Goal: Task Accomplishment & Management: Use online tool/utility

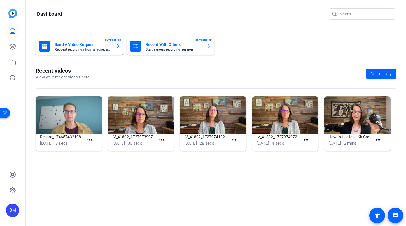
click at [358, 17] on input "Search" at bounding box center [365, 14] width 50 height 7
type input "S"
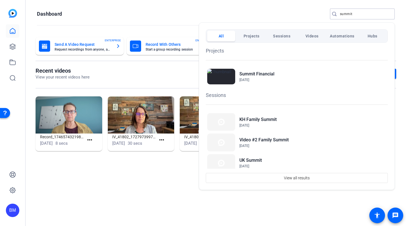
type input "summit"
click at [246, 78] on span "Sep 17, 2025" at bounding box center [256, 80] width 35 height 5
click at [0, 0] on div "All Projects Sessions Videos Automations Hubs Projects Summit Financial Sep 17,…" at bounding box center [203, 113] width 406 height 226
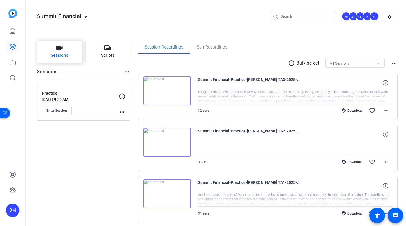
click at [69, 52] on button "Sessions" at bounding box center [59, 52] width 45 height 22
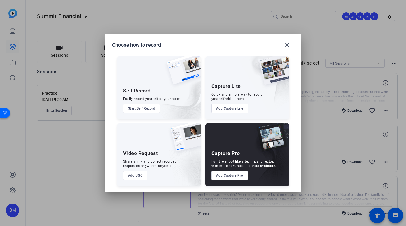
click at [220, 175] on button "Add Capture Pro" at bounding box center [229, 176] width 37 height 10
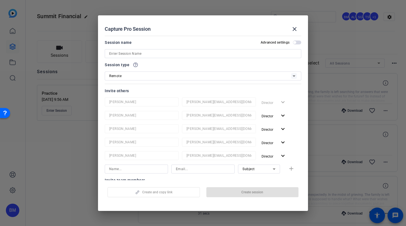
click at [189, 53] on input at bounding box center [202, 53] width 187 height 7
type input "V"
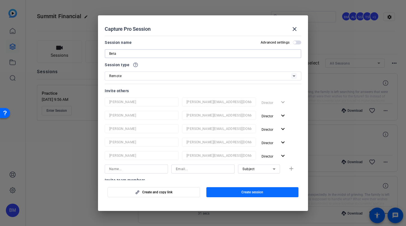
type input "Beta"
click at [253, 195] on span "button" at bounding box center [252, 192] width 92 height 13
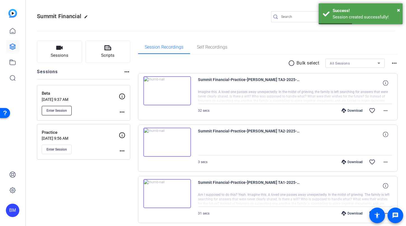
click at [48, 110] on span "Enter Session" at bounding box center [56, 111] width 20 height 4
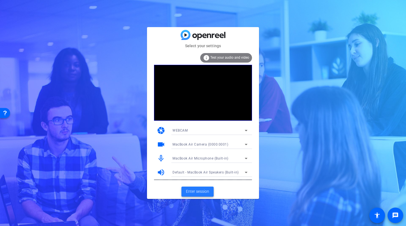
click at [211, 192] on span at bounding box center [197, 191] width 32 height 13
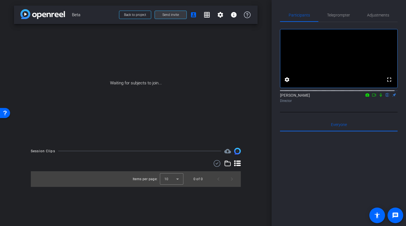
click at [182, 14] on span at bounding box center [171, 14] width 32 height 13
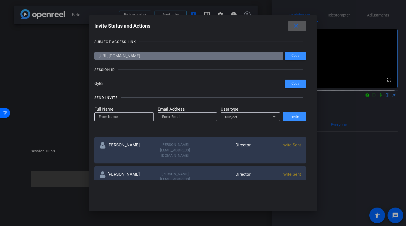
click at [299, 26] on mat-icon "close" at bounding box center [295, 25] width 7 height 7
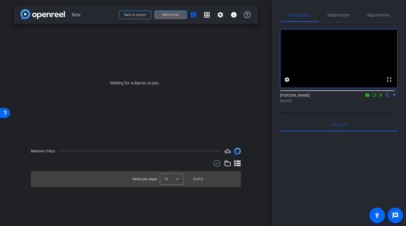
click at [163, 18] on span at bounding box center [171, 14] width 32 height 13
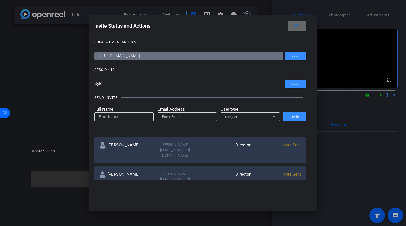
click at [298, 27] on mat-icon "close" at bounding box center [295, 25] width 7 height 7
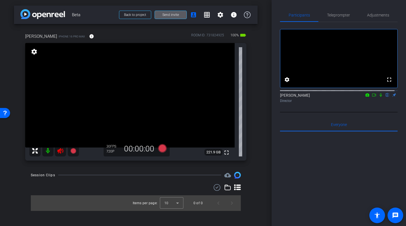
click at [56, 147] on mat-icon at bounding box center [60, 151] width 11 height 11
click at [371, 14] on span "Adjustments" at bounding box center [378, 15] width 22 height 4
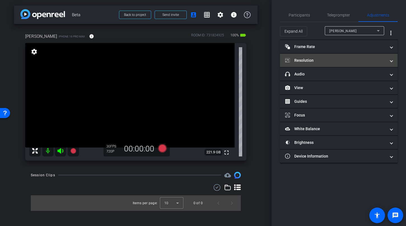
click at [314, 61] on mat-panel-title "Resolution" at bounding box center [335, 61] width 101 height 6
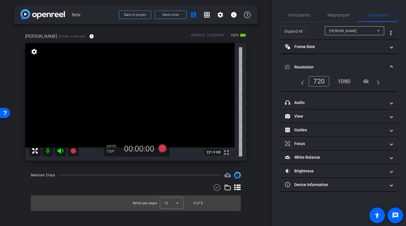
click at [341, 82] on div "1080" at bounding box center [343, 82] width 21 height 10
click at [339, 17] on span "Teleprompter" at bounding box center [338, 15] width 23 height 4
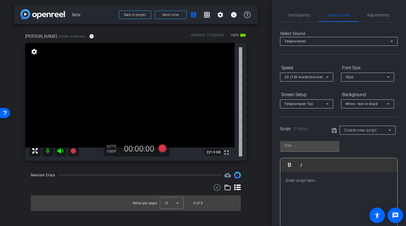
click at [365, 105] on span "White - text in black" at bounding box center [361, 104] width 32 height 4
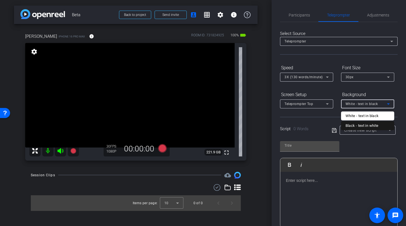
click at [360, 125] on div "Black - text in white" at bounding box center [361, 126] width 33 height 7
click at [297, 103] on span "Teleprompter Top" at bounding box center [298, 104] width 29 height 4
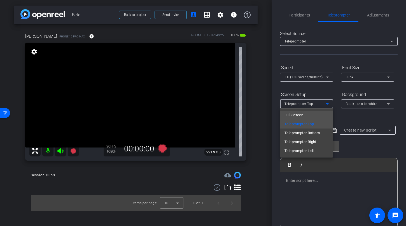
click at [299, 113] on span "Full Screen" at bounding box center [293, 115] width 19 height 7
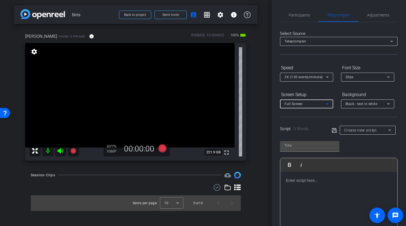
click at [301, 77] on span "3X (130 words/minute)" at bounding box center [303, 77] width 38 height 4
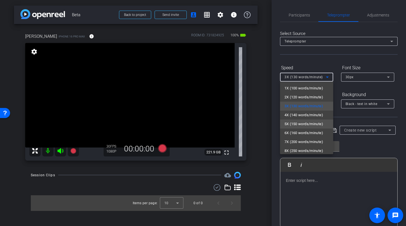
click at [306, 122] on span "5X (150 words/minute)" at bounding box center [303, 124] width 39 height 7
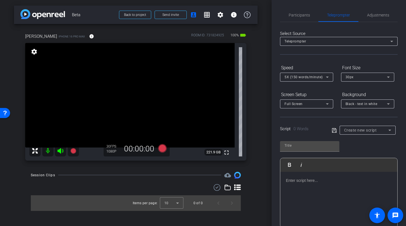
click at [300, 180] on p at bounding box center [339, 181] width 106 height 6
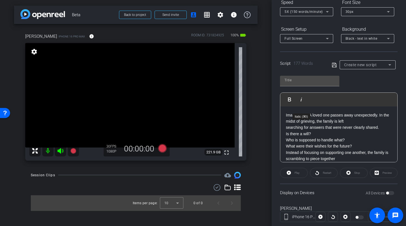
scroll to position [33, 0]
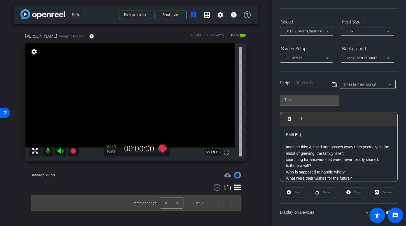
scroll to position [0, 0]
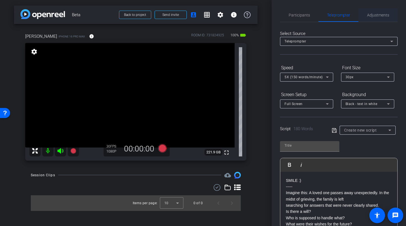
click at [372, 16] on span "Adjustments" at bounding box center [378, 15] width 22 height 4
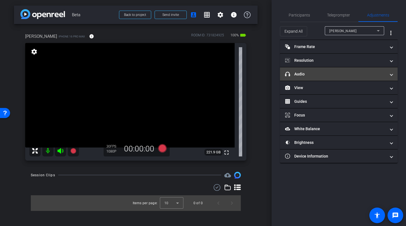
click at [311, 76] on mat-panel-title "headphone icon Audio" at bounding box center [335, 74] width 101 height 6
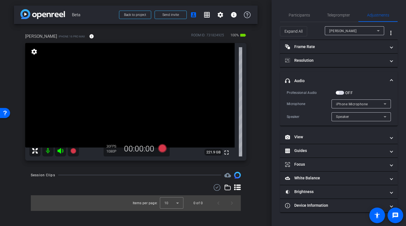
click at [340, 94] on span "button" at bounding box center [340, 93] width 8 height 4
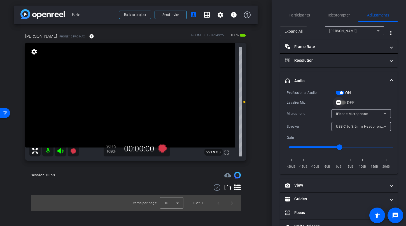
click at [345, 102] on span "button" at bounding box center [341, 103] width 10 height 4
click at [163, 151] on icon at bounding box center [162, 148] width 8 height 8
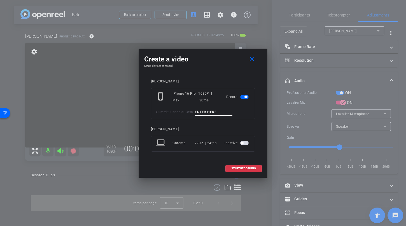
click at [206, 109] on input at bounding box center [213, 112] width 37 height 7
type input "kim mic test"
click at [251, 170] on span "START RECORDING" at bounding box center [243, 168] width 25 height 3
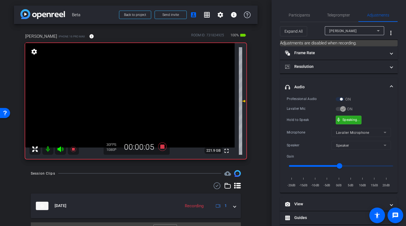
click at [344, 123] on div "mic_none Speaking..." at bounding box center [348, 120] width 25 height 8
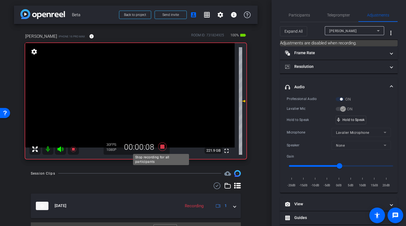
click at [164, 142] on icon at bounding box center [162, 147] width 13 height 10
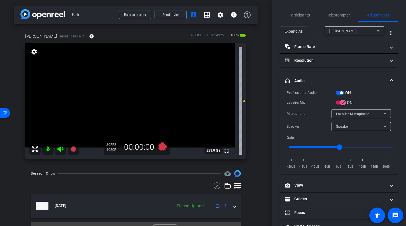
click at [337, 93] on span "button" at bounding box center [340, 93] width 8 height 4
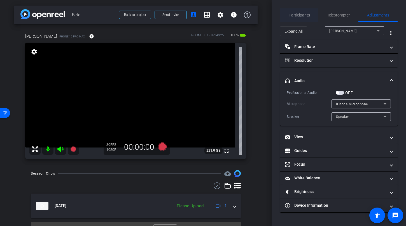
click at [300, 17] on span "Participants" at bounding box center [299, 15] width 21 height 4
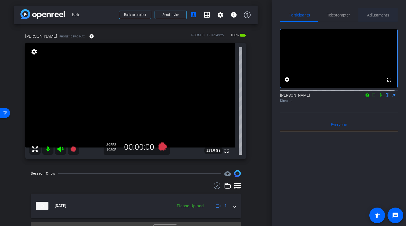
click at [377, 17] on span "Adjustments" at bounding box center [378, 15] width 22 height 4
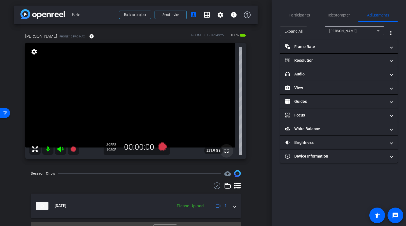
click at [225, 150] on mat-icon "fullscreen" at bounding box center [226, 151] width 7 height 7
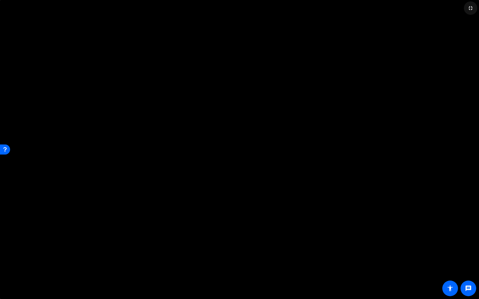
click at [405, 10] on mat-icon "fullscreen_exit" at bounding box center [470, 8] width 7 height 7
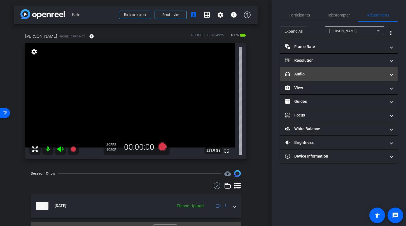
click at [321, 74] on mat-panel-title "headphone icon Audio" at bounding box center [335, 74] width 101 height 6
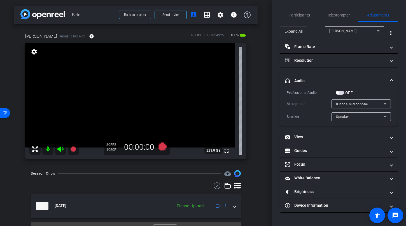
click at [342, 93] on span "button" at bounding box center [340, 93] width 8 height 4
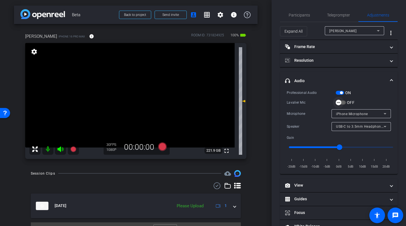
click at [343, 102] on span "button" at bounding box center [338, 102] width 11 height 11
click at [162, 146] on icon at bounding box center [162, 146] width 8 height 8
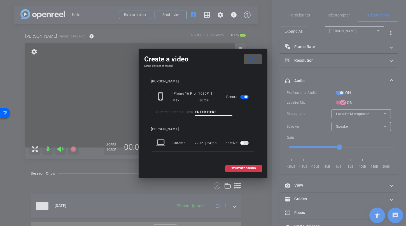
click at [214, 111] on input at bounding box center [213, 112] width 37 height 7
type input "kim mic test2"
click at [245, 172] on span at bounding box center [244, 168] width 36 height 13
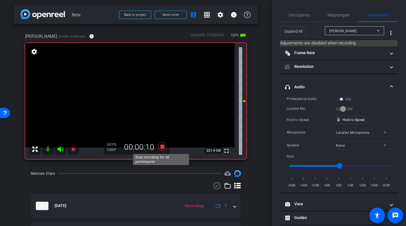
click at [160, 147] on icon at bounding box center [162, 146] width 8 height 8
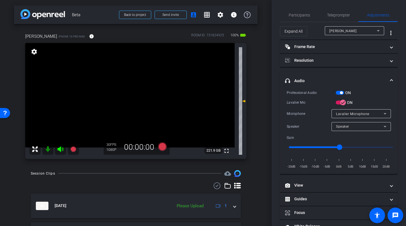
click at [339, 95] on span "button" at bounding box center [340, 93] width 8 height 4
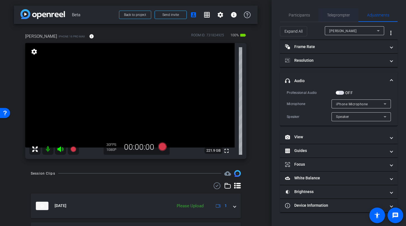
click at [328, 13] on span "Teleprompter" at bounding box center [338, 15] width 23 height 4
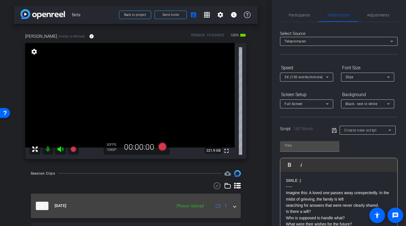
click at [226, 208] on div "Sep 24, 2025 Please Upload 1" at bounding box center [135, 206] width 198 height 8
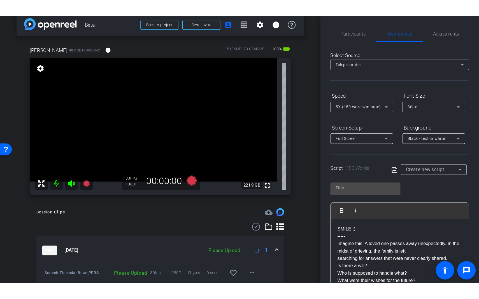
scroll to position [39, 0]
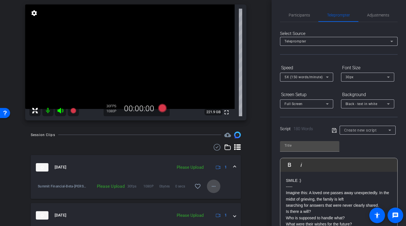
click at [211, 188] on mat-icon "more_horiz" at bounding box center [213, 186] width 7 height 7
click at [212, 196] on span "Upload" at bounding box center [219, 198] width 22 height 7
click at [225, 113] on mat-icon "fullscreen" at bounding box center [226, 112] width 7 height 7
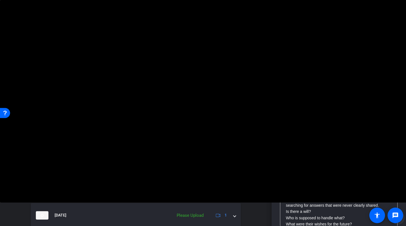
scroll to position [1576, 1]
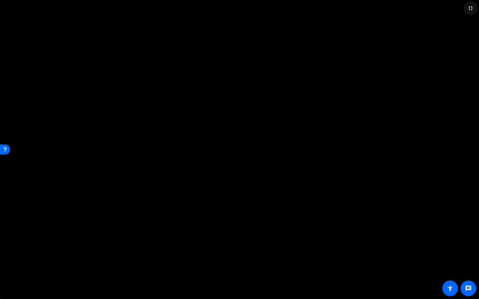
click at [405, 10] on mat-icon "fullscreen_exit" at bounding box center [470, 8] width 7 height 7
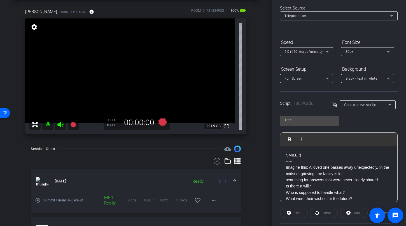
scroll to position [32, 0]
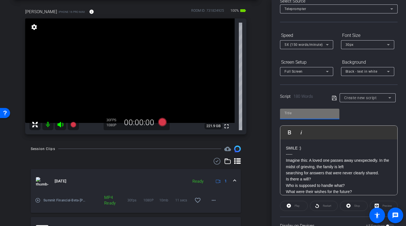
click at [309, 112] on input "text" at bounding box center [309, 113] width 50 height 7
type input "kim"
click at [333, 99] on icon at bounding box center [334, 98] width 5 height 7
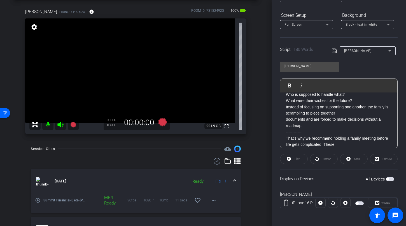
scroll to position [45, 0]
click at [388, 179] on span "button" at bounding box center [390, 179] width 8 height 4
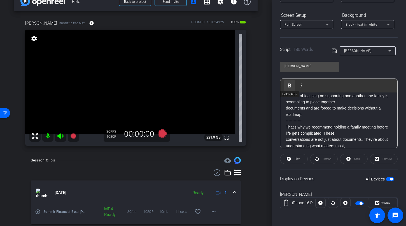
scroll to position [0, 0]
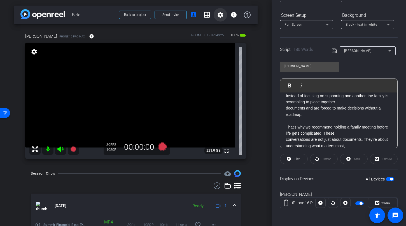
click at [217, 13] on mat-icon "settings" at bounding box center [220, 14] width 7 height 7
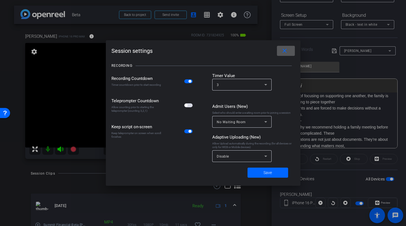
click at [189, 106] on span "button" at bounding box center [188, 106] width 8 height 4
click at [266, 177] on span at bounding box center [267, 172] width 41 height 13
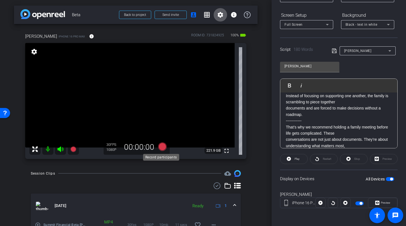
click at [161, 146] on icon at bounding box center [162, 146] width 8 height 8
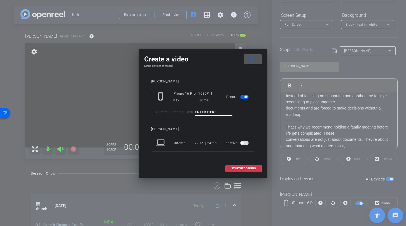
click at [219, 114] on input at bounding box center [213, 112] width 37 height 7
type input "Kim TA1"
click at [237, 172] on span at bounding box center [244, 168] width 36 height 13
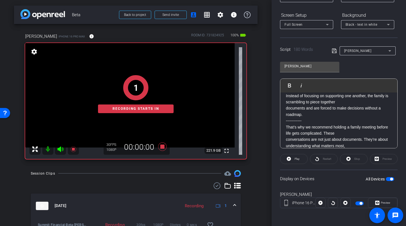
click at [163, 149] on div "1 Recording starts in" at bounding box center [135, 95] width 221 height 130
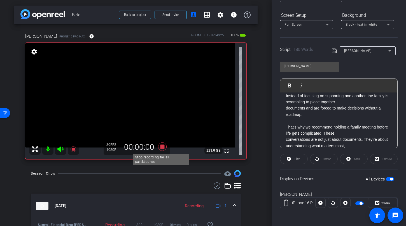
click at [160, 147] on icon at bounding box center [162, 146] width 8 height 8
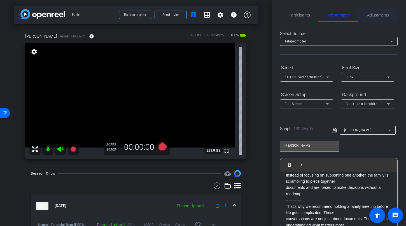
click at [370, 11] on span "Adjustments" at bounding box center [378, 14] width 22 height 13
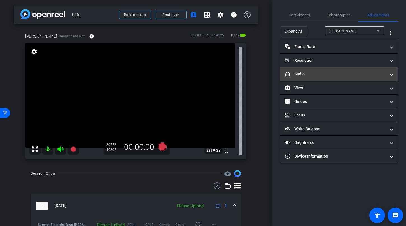
click at [319, 75] on mat-panel-title "headphone icon Audio" at bounding box center [335, 74] width 101 height 6
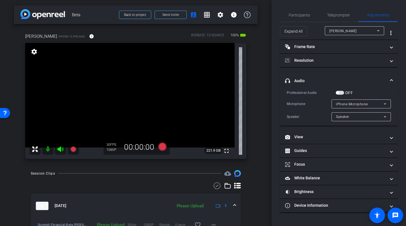
click at [342, 95] on div "OFF" at bounding box center [344, 93] width 17 height 6
click at [339, 93] on span "button" at bounding box center [340, 93] width 8 height 4
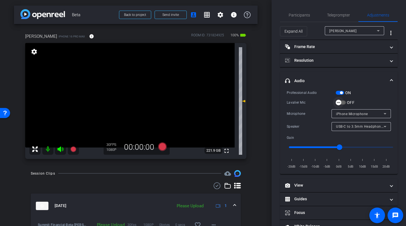
click at [342, 102] on span "button" at bounding box center [338, 102] width 11 height 11
click at [343, 14] on span "Teleprompter" at bounding box center [338, 15] width 23 height 4
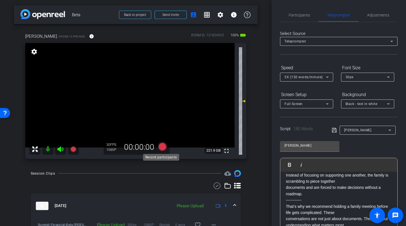
click at [160, 149] on icon at bounding box center [162, 146] width 8 height 8
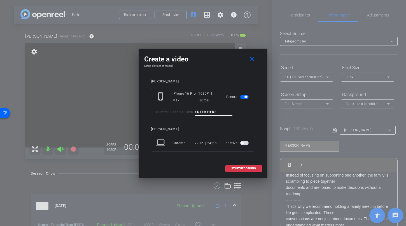
click at [206, 112] on input at bounding box center [213, 112] width 37 height 7
type input "Kim TA1.2"
click at [241, 167] on span "START RECORDING" at bounding box center [243, 168] width 25 height 3
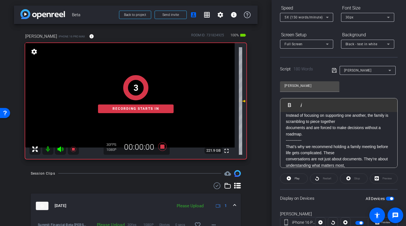
scroll to position [79, 0]
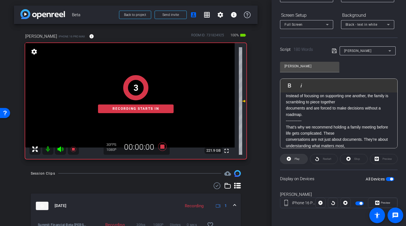
click at [293, 160] on span "Play" at bounding box center [296, 159] width 6 height 8
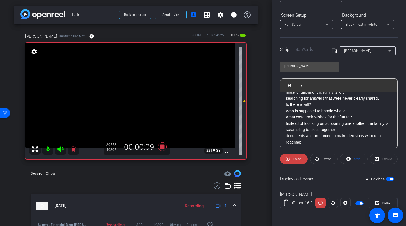
scroll to position [0, 0]
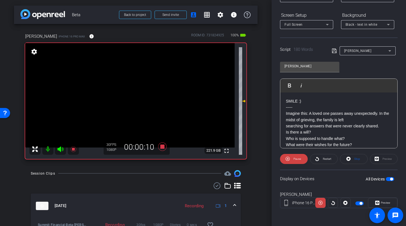
click at [62, 146] on mat-icon at bounding box center [60, 149] width 11 height 11
click at [303, 159] on span at bounding box center [294, 159] width 28 height 13
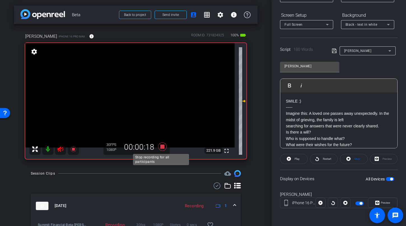
click at [159, 146] on icon at bounding box center [162, 146] width 8 height 8
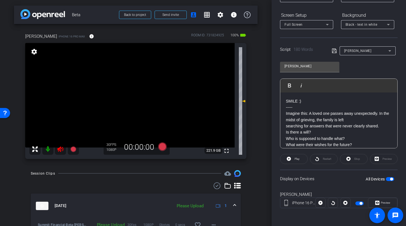
click at [60, 146] on icon at bounding box center [60, 149] width 7 height 7
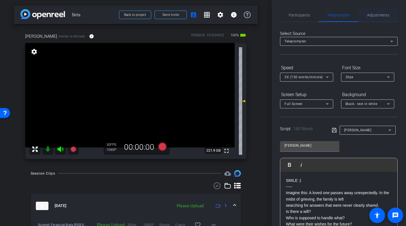
click at [376, 17] on span "Adjustments" at bounding box center [378, 15] width 22 height 4
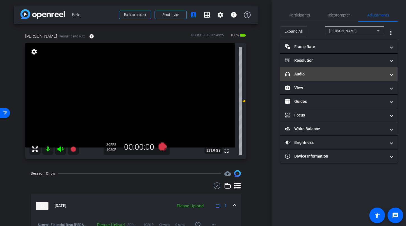
click at [312, 75] on mat-panel-title "headphone icon Audio" at bounding box center [335, 74] width 101 height 6
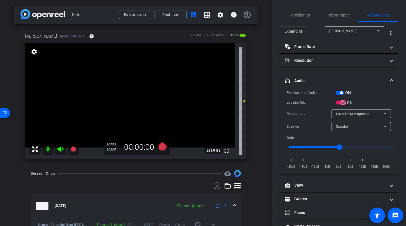
click at [338, 94] on span "button" at bounding box center [340, 93] width 8 height 4
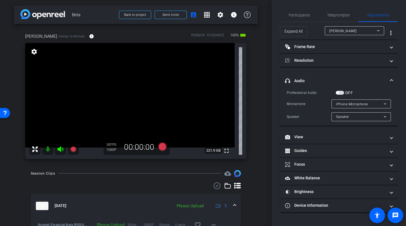
click at [342, 93] on span "button" at bounding box center [340, 93] width 8 height 4
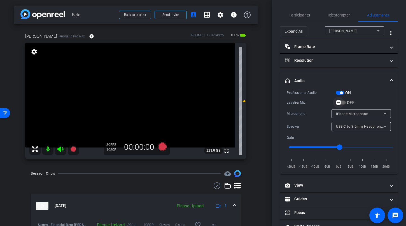
click at [343, 102] on span "button" at bounding box center [338, 102] width 11 height 11
click at [338, 92] on span "button" at bounding box center [340, 93] width 8 height 4
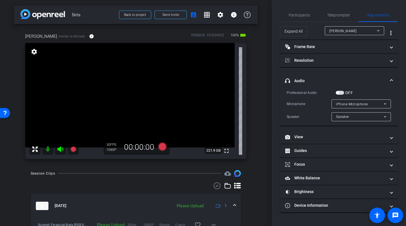
click at [341, 94] on span "button" at bounding box center [340, 93] width 8 height 4
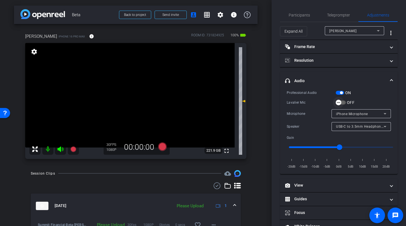
click at [343, 102] on span "button" at bounding box center [338, 102] width 11 height 11
click at [338, 17] on span "Teleprompter" at bounding box center [338, 14] width 23 height 13
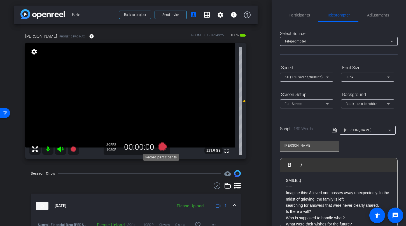
click at [161, 145] on icon at bounding box center [162, 146] width 8 height 8
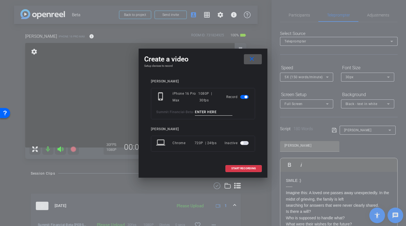
click at [214, 115] on input at bounding box center [213, 112] width 37 height 7
type input "Kim TA2"
click at [240, 169] on span "START RECORDING" at bounding box center [243, 168] width 25 height 3
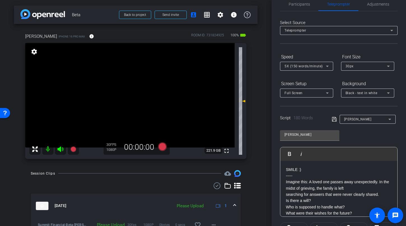
scroll to position [79, 0]
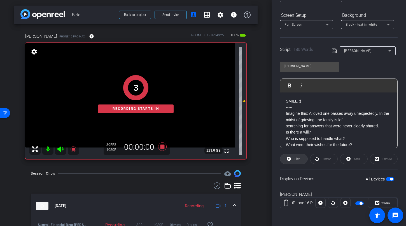
click at [293, 160] on span "Play" at bounding box center [296, 159] width 6 height 8
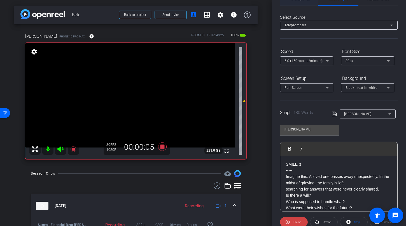
scroll to position [0, 0]
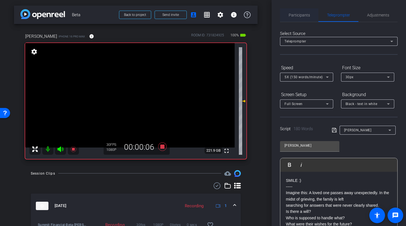
click at [297, 11] on span "Participants" at bounding box center [299, 14] width 21 height 13
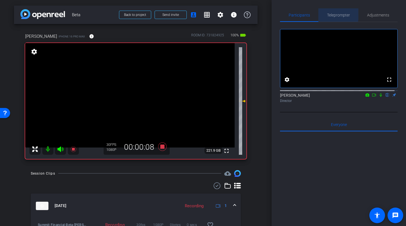
click at [328, 13] on span "Teleprompter" at bounding box center [338, 15] width 23 height 4
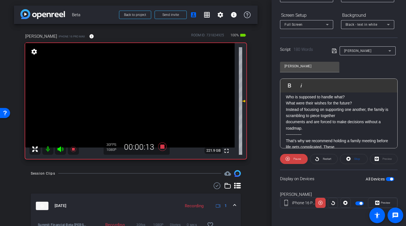
scroll to position [31, 0]
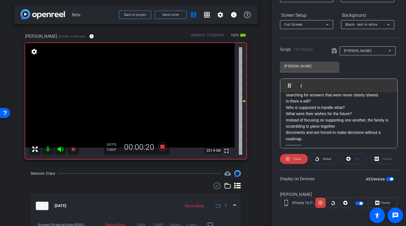
click at [60, 149] on icon at bounding box center [60, 150] width 6 height 6
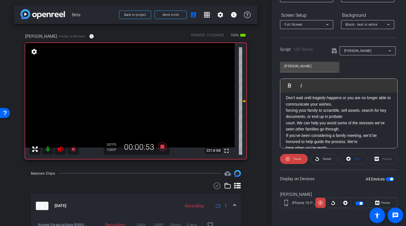
scroll to position [143, 0]
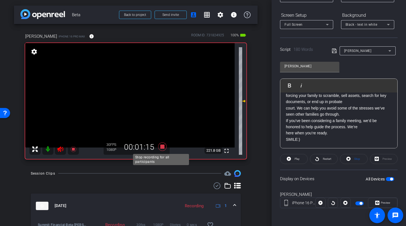
click at [161, 146] on icon at bounding box center [162, 146] width 8 height 8
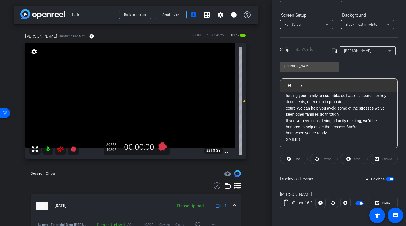
click at [60, 149] on icon at bounding box center [60, 150] width 6 height 6
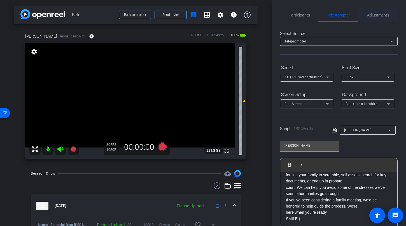
click at [368, 17] on span "Adjustments" at bounding box center [378, 14] width 22 height 13
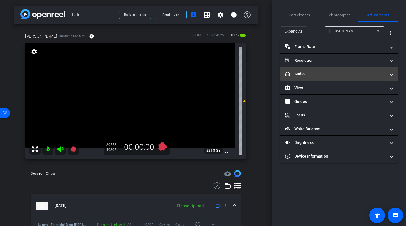
click at [313, 72] on mat-panel-title "headphone icon Audio" at bounding box center [335, 74] width 101 height 6
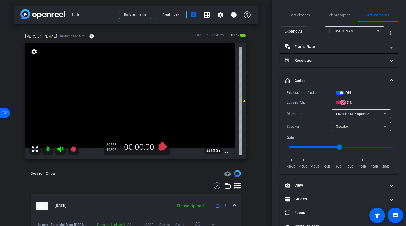
click at [341, 94] on span "button" at bounding box center [341, 93] width 3 height 3
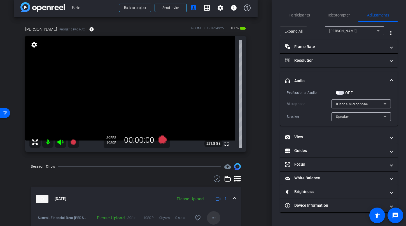
scroll to position [43, 0]
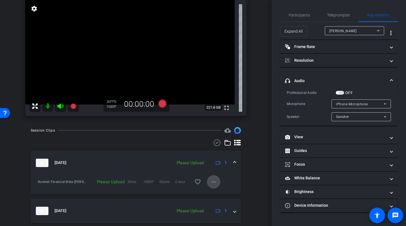
click at [210, 184] on mat-icon "more_horiz" at bounding box center [213, 182] width 7 height 7
click at [211, 192] on span "Upload" at bounding box center [219, 193] width 22 height 7
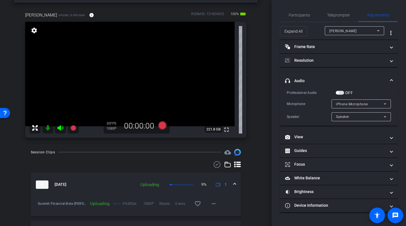
scroll to position [0, 0]
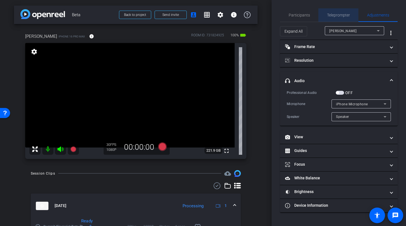
click at [339, 15] on span "Teleprompter" at bounding box center [338, 15] width 23 height 4
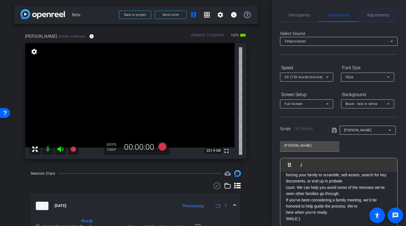
click at [374, 18] on span "Adjustments" at bounding box center [378, 14] width 22 height 13
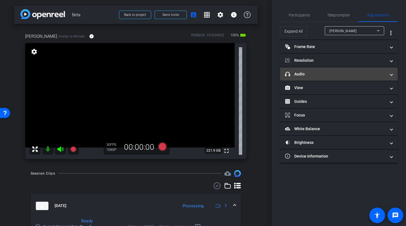
click at [333, 74] on mat-panel-title "headphone icon Audio" at bounding box center [335, 74] width 101 height 6
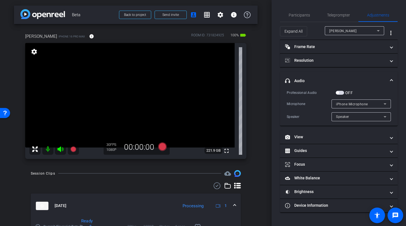
click at [342, 93] on span "button" at bounding box center [340, 93] width 8 height 4
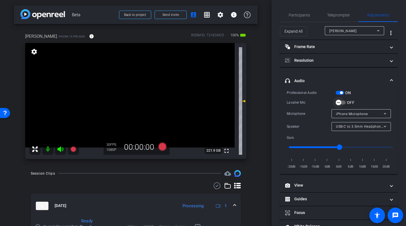
click at [344, 102] on span "button" at bounding box center [341, 103] width 10 height 4
click at [160, 147] on icon at bounding box center [162, 146] width 8 height 8
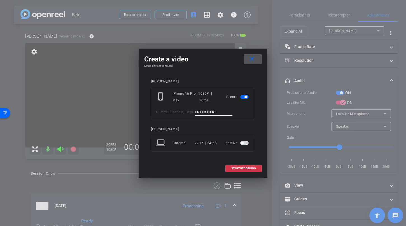
click at [218, 113] on input at bounding box center [213, 112] width 37 height 7
type input "Kim TA3"
click at [237, 172] on span at bounding box center [244, 168] width 36 height 13
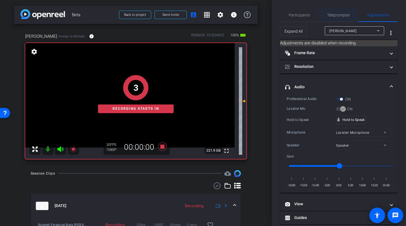
click at [339, 15] on span "Teleprompter" at bounding box center [338, 15] width 23 height 4
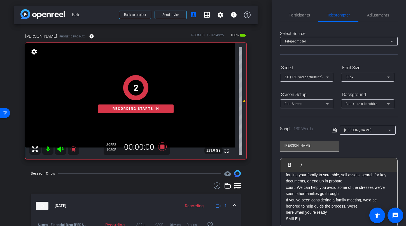
scroll to position [79, 0]
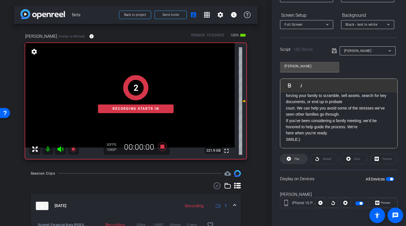
click at [290, 158] on span at bounding box center [293, 159] width 27 height 13
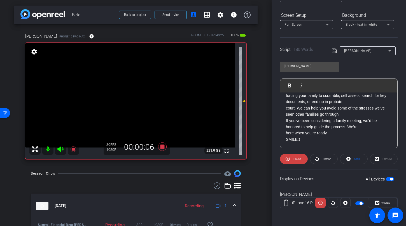
click at [60, 149] on icon at bounding box center [60, 150] width 6 height 6
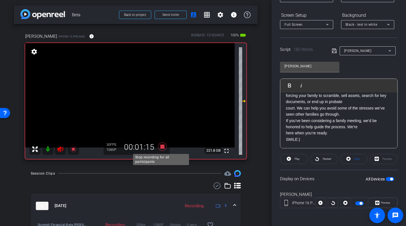
click at [160, 149] on icon at bounding box center [162, 147] width 13 height 10
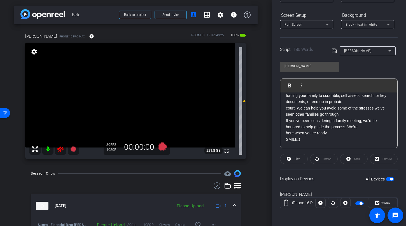
click at [58, 147] on icon at bounding box center [60, 149] width 7 height 7
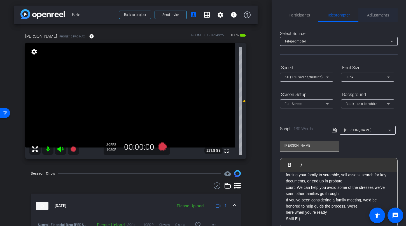
click at [372, 10] on span "Adjustments" at bounding box center [378, 14] width 22 height 13
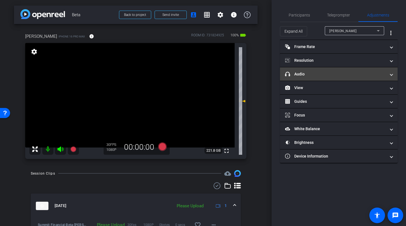
click at [318, 72] on mat-panel-title "headphone icon Audio" at bounding box center [335, 74] width 101 height 6
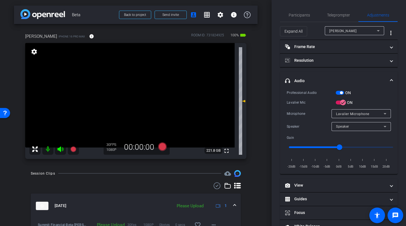
click at [337, 93] on span "button" at bounding box center [340, 93] width 8 height 4
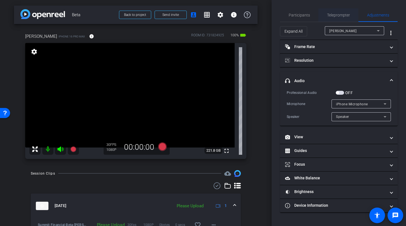
click at [344, 15] on span "Teleprompter" at bounding box center [338, 15] width 23 height 4
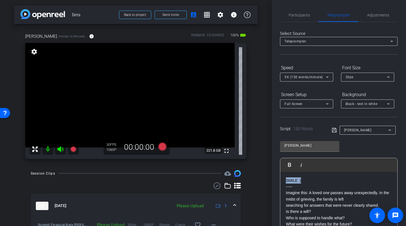
drag, startPoint x: 311, startPoint y: 182, endPoint x: 269, endPoint y: 182, distance: 41.4
click at [269, 182] on div "arrow_back Beta Back to project Send invite account_box grid_on settings info A…" at bounding box center [203, 113] width 406 height 226
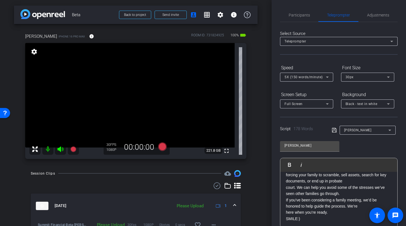
scroll to position [79, 0]
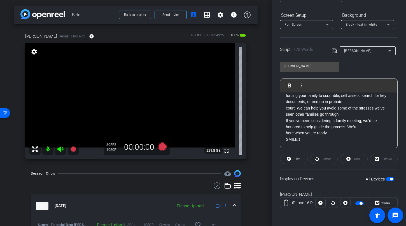
click at [386, 180] on span "button" at bounding box center [390, 179] width 8 height 4
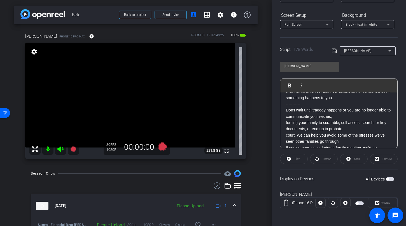
scroll to position [0, 0]
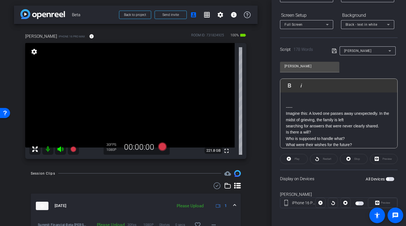
click at [386, 178] on span "button" at bounding box center [387, 179] width 3 height 3
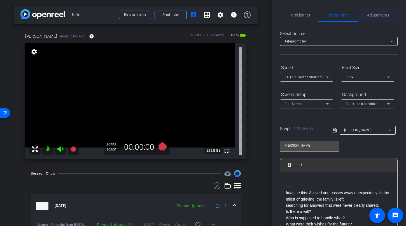
click at [374, 20] on span "Adjustments" at bounding box center [378, 14] width 22 height 13
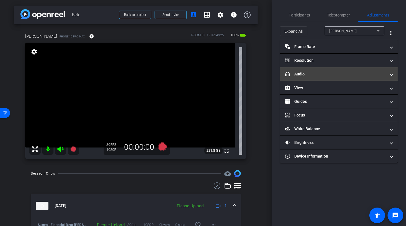
click at [307, 74] on mat-panel-title "headphone icon Audio" at bounding box center [335, 74] width 101 height 6
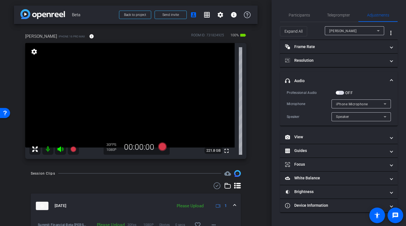
click at [341, 94] on span "button" at bounding box center [340, 93] width 8 height 4
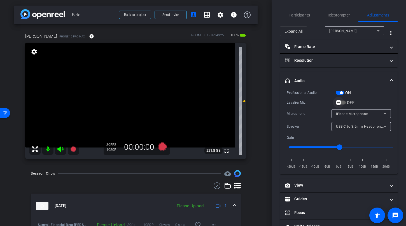
click at [344, 101] on span "button" at bounding box center [341, 103] width 10 height 4
click at [162, 149] on icon at bounding box center [162, 146] width 8 height 8
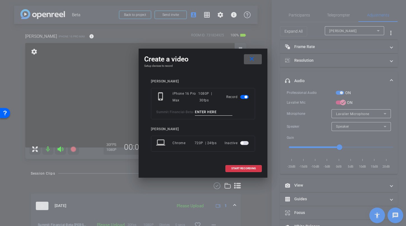
click at [203, 111] on input at bounding box center [213, 112] width 37 height 7
type input "T"
type input "Kim T4"
click at [237, 169] on span "START RECORDING" at bounding box center [243, 168] width 25 height 3
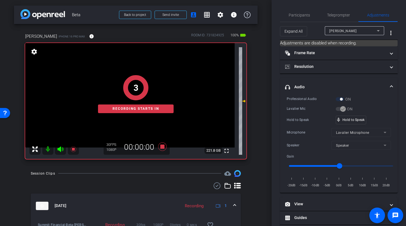
click at [61, 149] on div "3 Recording starts in" at bounding box center [135, 95] width 221 height 130
click at [60, 151] on div "2 Recording starts in" at bounding box center [135, 95] width 221 height 130
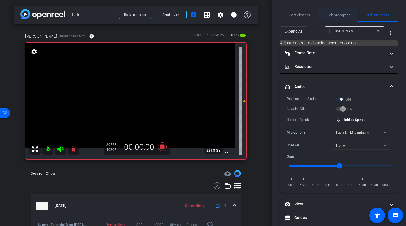
drag, startPoint x: 327, startPoint y: 14, endPoint x: 330, endPoint y: 22, distance: 7.7
click at [327, 14] on span "Teleprompter" at bounding box center [338, 15] width 23 height 4
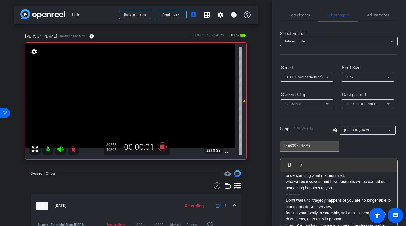
scroll to position [79, 0]
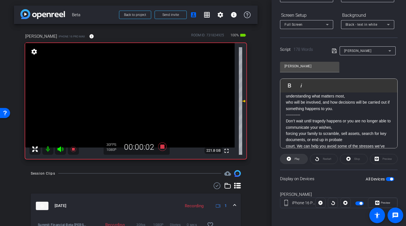
click at [289, 162] on icon at bounding box center [289, 159] width 4 height 7
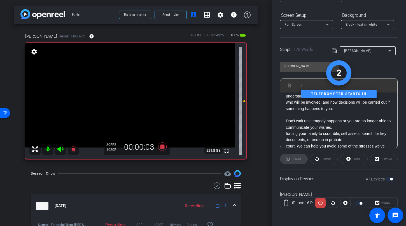
click at [62, 151] on icon at bounding box center [60, 149] width 7 height 7
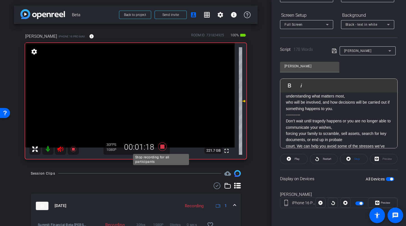
click at [161, 148] on icon at bounding box center [162, 146] width 8 height 8
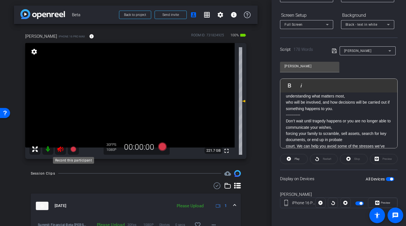
click at [60, 151] on icon at bounding box center [60, 150] width 6 height 6
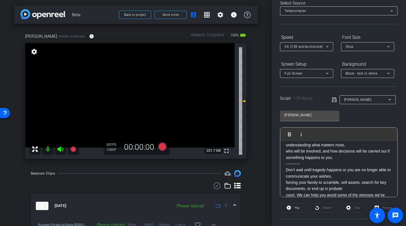
scroll to position [0, 0]
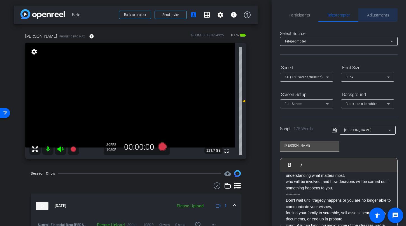
click at [372, 11] on span "Adjustments" at bounding box center [378, 14] width 22 height 13
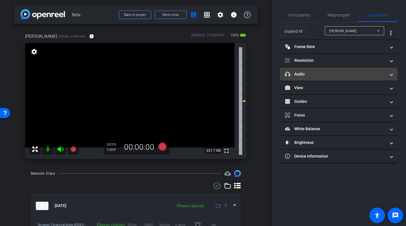
click at [312, 71] on mat-expansion-panel-header "headphone icon Audio" at bounding box center [339, 73] width 118 height 13
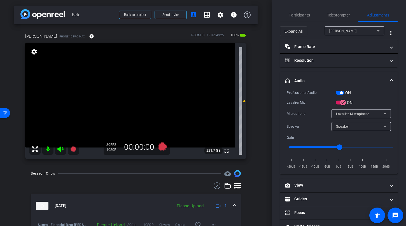
click at [338, 94] on span "button" at bounding box center [340, 93] width 8 height 4
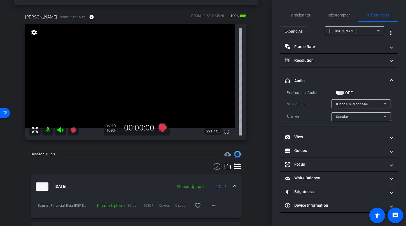
scroll to position [93, 0]
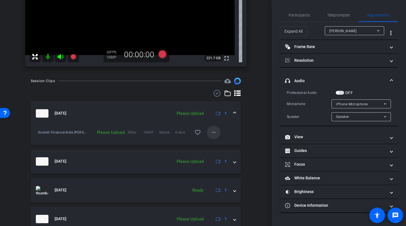
click at [209, 136] on span at bounding box center [213, 132] width 13 height 13
click at [212, 145] on span "Upload" at bounding box center [219, 144] width 22 height 7
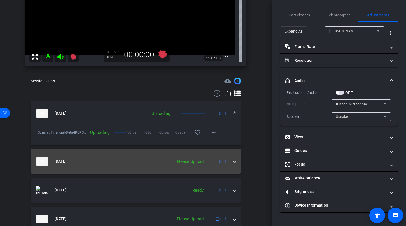
click at [233, 162] on span at bounding box center [234, 162] width 2 height 6
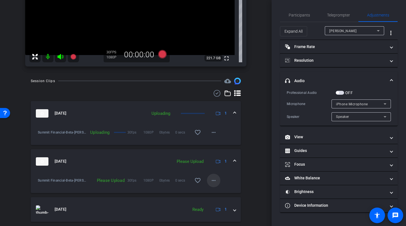
click at [211, 181] on mat-icon "more_horiz" at bounding box center [213, 180] width 7 height 7
click at [214, 192] on span "Upload" at bounding box center [219, 192] width 22 height 7
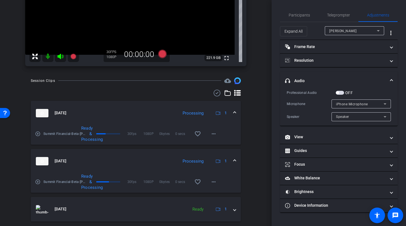
scroll to position [0, 0]
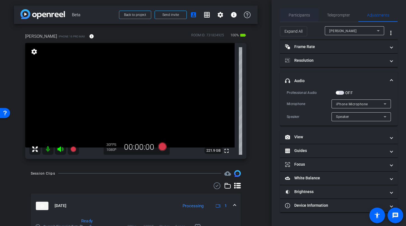
click at [300, 17] on span "Participants" at bounding box center [299, 15] width 21 height 4
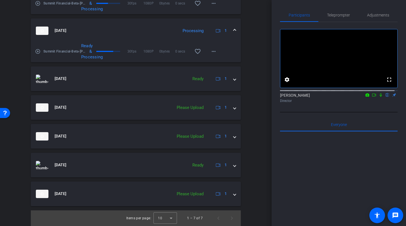
scroll to position [227, 0]
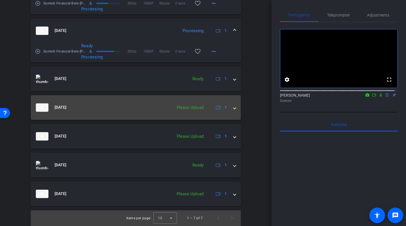
click at [233, 105] on span at bounding box center [234, 108] width 2 height 6
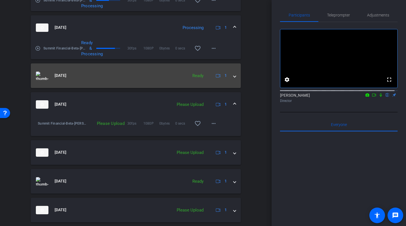
click at [233, 74] on mat-expansion-panel-header "Sep 24, 2025 Ready 1" at bounding box center [136, 76] width 210 height 25
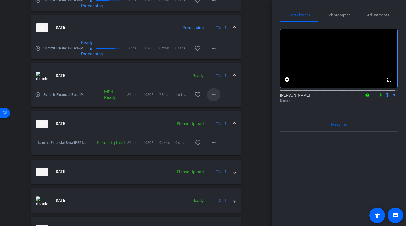
click at [207, 99] on span at bounding box center [213, 94] width 13 height 13
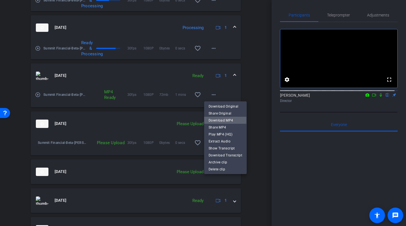
click at [215, 120] on span "Download MP4" at bounding box center [225, 120] width 34 height 7
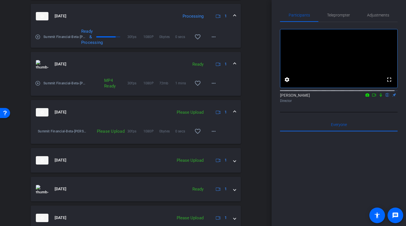
scroll to position [264, 0]
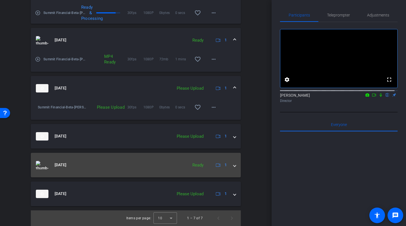
click at [228, 165] on div "Sep 24, 2025 Ready 1" at bounding box center [135, 165] width 198 height 8
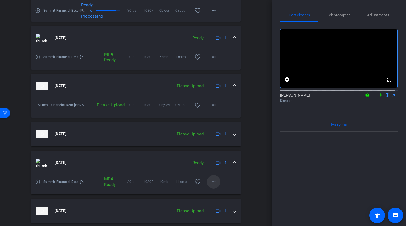
click at [210, 182] on mat-icon "more_horiz" at bounding box center [213, 182] width 7 height 7
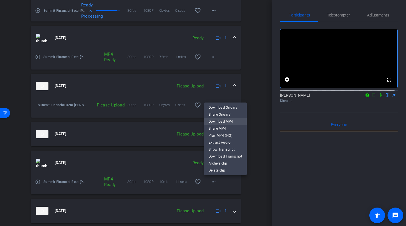
click at [221, 121] on span "Download MP4" at bounding box center [225, 121] width 34 height 7
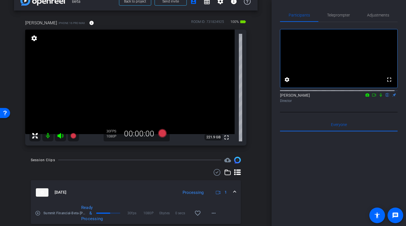
scroll to position [13, 0]
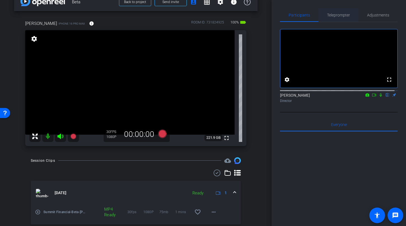
click at [337, 15] on span "Teleprompter" at bounding box center [338, 15] width 23 height 4
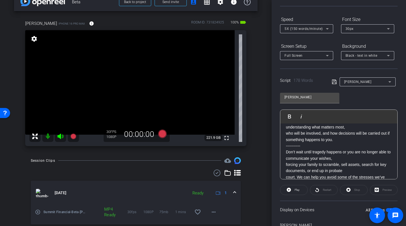
scroll to position [79, 0]
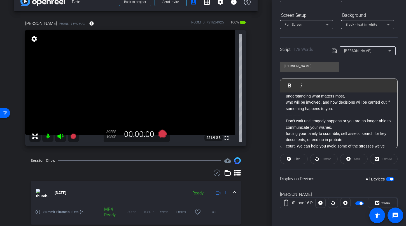
click at [386, 181] on span "button" at bounding box center [390, 179] width 8 height 4
click at [350, 65] on div "kim Play Play from this location Play Selected Play and display the selected te…" at bounding box center [339, 103] width 118 height 91
click at [353, 48] on div "kim" at bounding box center [366, 50] width 44 height 7
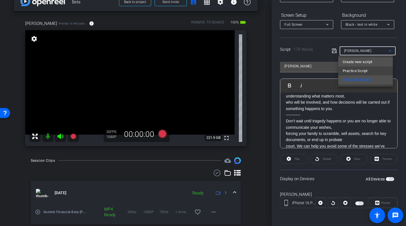
click at [353, 61] on span "Create new script" at bounding box center [357, 62] width 29 height 7
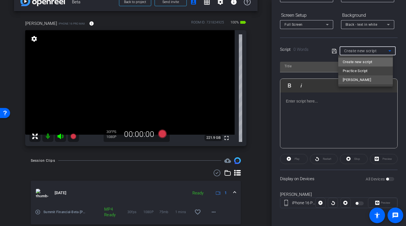
scroll to position [0, 0]
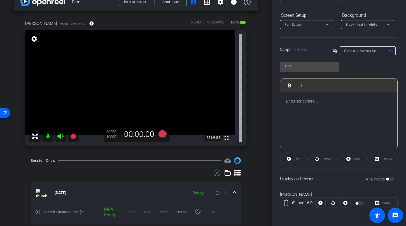
click at [299, 105] on div at bounding box center [338, 121] width 117 height 56
click at [291, 102] on p at bounding box center [339, 101] width 106 height 6
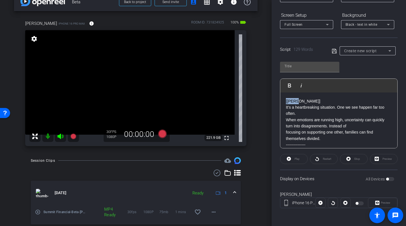
drag, startPoint x: 305, startPoint y: 102, endPoint x: 283, endPoint y: 103, distance: 21.6
click at [283, 103] on div "[John] It’s a heartbreaking situation. One we see happen far too often. When em…" at bounding box center [338, 177] width 117 height 168
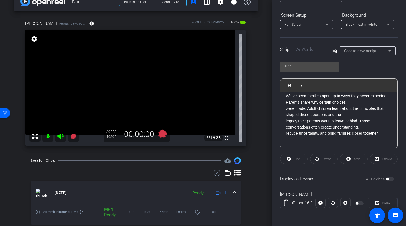
scroll to position [112, 0]
click at [323, 139] on p "--------" at bounding box center [339, 140] width 106 height 6
click at [388, 179] on div "All Devices" at bounding box center [379, 180] width 29 height 6
click at [388, 181] on div "All Devices" at bounding box center [379, 180] width 29 height 6
click at [294, 64] on input "text" at bounding box center [309, 66] width 50 height 7
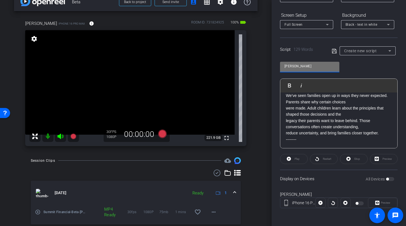
type input "John"
click at [332, 51] on icon at bounding box center [334, 51] width 4 height 4
click at [364, 69] on div "John Play Play from this location Play Selected Play and display the selected t…" at bounding box center [339, 103] width 118 height 91
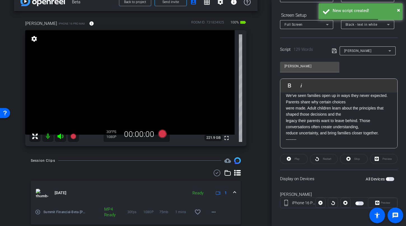
click at [391, 182] on div "Display on Devices All Devices" at bounding box center [339, 179] width 118 height 18
click at [389, 181] on span "button" at bounding box center [390, 179] width 8 height 4
click at [386, 179] on span "button" at bounding box center [390, 179] width 8 height 4
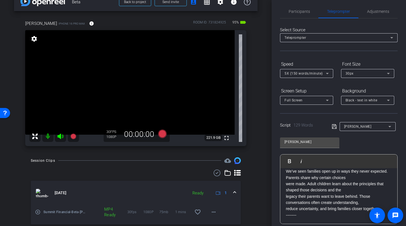
scroll to position [0, 0]
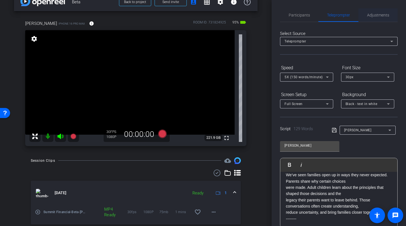
click at [368, 14] on span "Adjustments" at bounding box center [378, 15] width 22 height 4
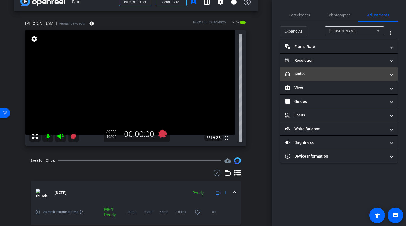
click at [328, 73] on mat-panel-title "headphone icon Audio" at bounding box center [335, 74] width 101 height 6
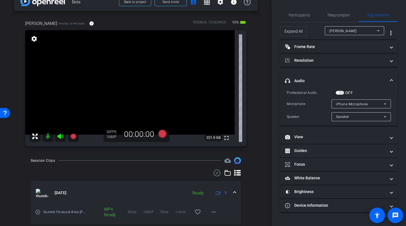
click at [341, 93] on span "button" at bounding box center [340, 93] width 8 height 4
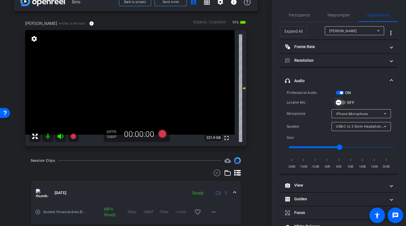
click at [342, 103] on span "button" at bounding box center [338, 102] width 11 height 11
click at [161, 135] on icon at bounding box center [162, 134] width 8 height 8
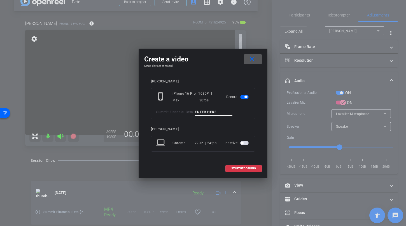
click at [207, 115] on input at bounding box center [213, 112] width 37 height 7
type input "john min test"
click at [237, 170] on span "START RECORDING" at bounding box center [243, 168] width 25 height 3
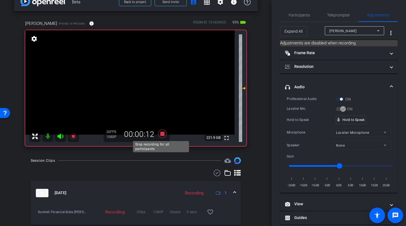
click at [160, 133] on icon at bounding box center [162, 134] width 8 height 8
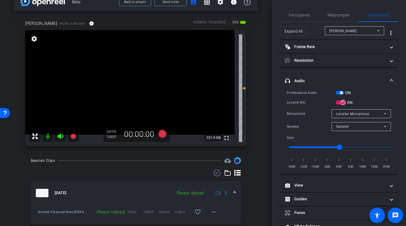
click at [338, 95] on span "button" at bounding box center [340, 93] width 8 height 4
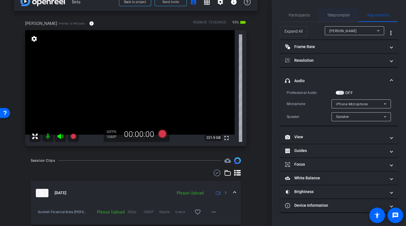
click at [334, 15] on span "Teleprompter" at bounding box center [338, 15] width 23 height 4
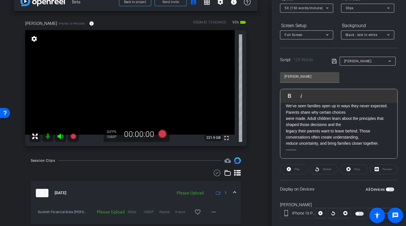
scroll to position [79, 0]
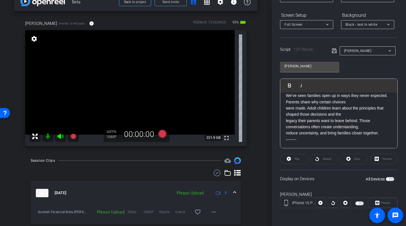
click at [389, 178] on span "button" at bounding box center [390, 179] width 8 height 4
click at [386, 180] on span "button" at bounding box center [390, 179] width 8 height 4
click at [388, 178] on span "button" at bounding box center [390, 179] width 8 height 4
click at [212, 212] on mat-icon "more_horiz" at bounding box center [213, 212] width 7 height 7
click at [217, 188] on span "Upload" at bounding box center [219, 186] width 22 height 7
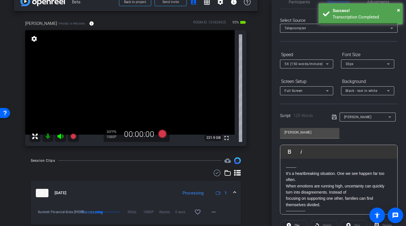
scroll to position [0, 0]
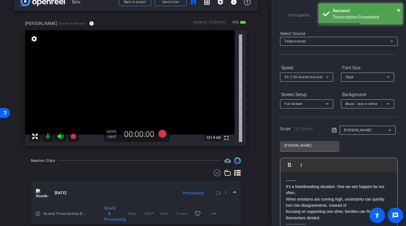
click at [298, 74] on mat-select "5X (150 words/minute)" at bounding box center [306, 77] width 44 height 7
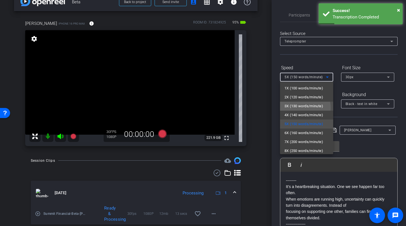
click at [303, 108] on span "3X (130 words/minute)" at bounding box center [303, 106] width 39 height 7
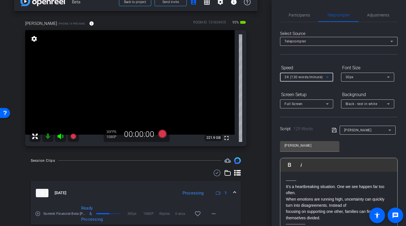
click at [354, 112] on div at bounding box center [367, 112] width 53 height 6
click at [354, 103] on span "Black - text in white" at bounding box center [361, 104] width 32 height 4
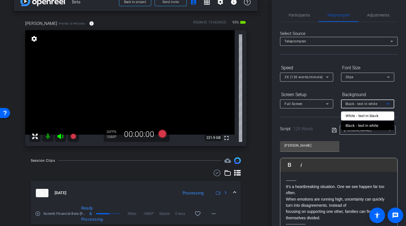
click at [357, 123] on div "Black - text in white" at bounding box center [361, 126] width 33 height 7
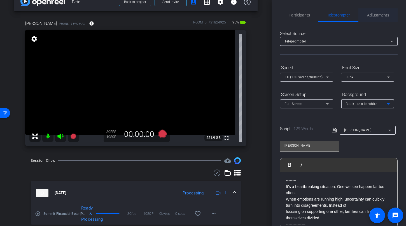
click at [367, 13] on span "Adjustments" at bounding box center [378, 15] width 22 height 4
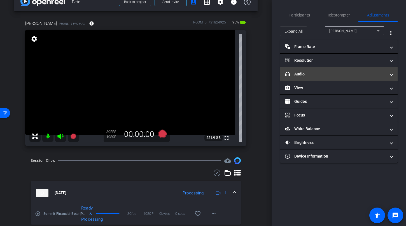
click at [311, 73] on mat-panel-title "headphone icon Audio" at bounding box center [335, 74] width 101 height 6
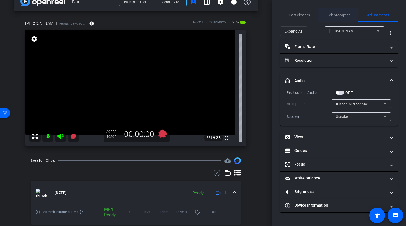
click at [335, 15] on span "Teleprompter" at bounding box center [338, 15] width 23 height 4
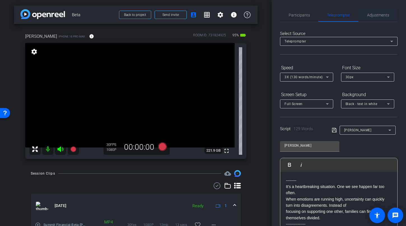
click at [379, 17] on span "Adjustments" at bounding box center [378, 15] width 22 height 4
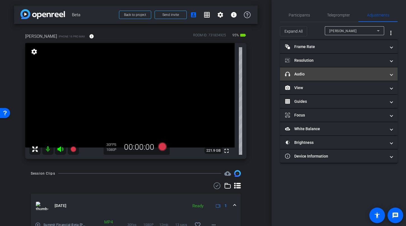
click at [308, 76] on mat-panel-title "headphone icon Audio" at bounding box center [335, 74] width 101 height 6
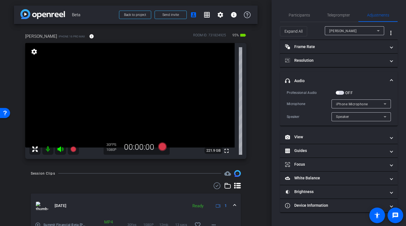
click at [341, 91] on span "button" at bounding box center [340, 93] width 8 height 4
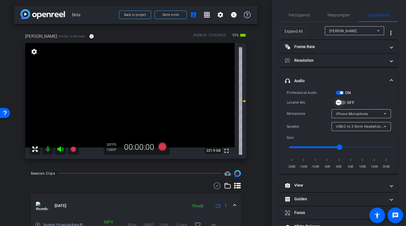
click at [343, 105] on span "button" at bounding box center [338, 102] width 11 height 11
click at [162, 147] on icon at bounding box center [162, 146] width 8 height 8
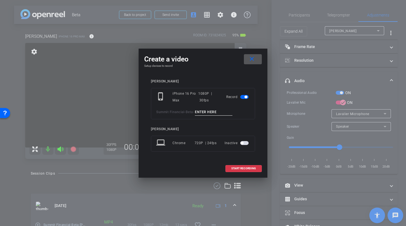
click at [214, 115] on input at bounding box center [213, 112] width 37 height 7
type input "K"
type input "JohnTA1"
click at [249, 168] on span "START RECORDING" at bounding box center [243, 168] width 25 height 3
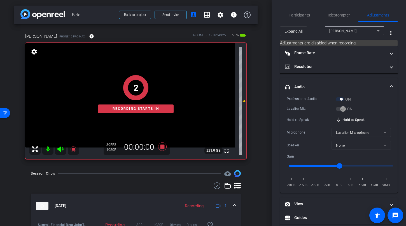
click at [340, 8] on div "Participants Teleprompter Adjustments settings Betsy Mugavero flip Director Eve…" at bounding box center [338, 113] width 134 height 226
click at [340, 13] on span "Teleprompter" at bounding box center [338, 15] width 23 height 4
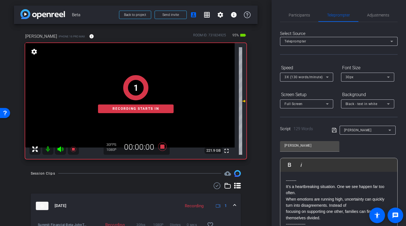
scroll to position [79, 0]
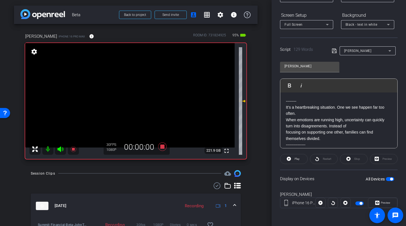
click at [294, 153] on openreel-capture-teleprompter "Speed 3X (130 words/minute) Font Size 30px Screen Setup Full Screen Background …" at bounding box center [339, 101] width 118 height 235
click at [292, 161] on span at bounding box center [293, 159] width 27 height 13
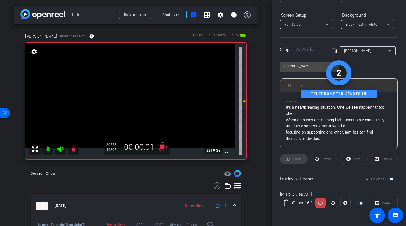
click at [57, 149] on icon at bounding box center [60, 149] width 7 height 7
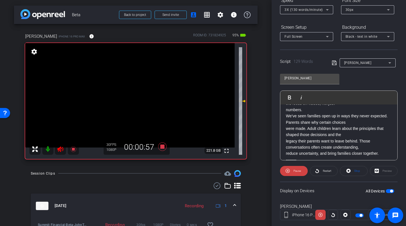
scroll to position [40, 0]
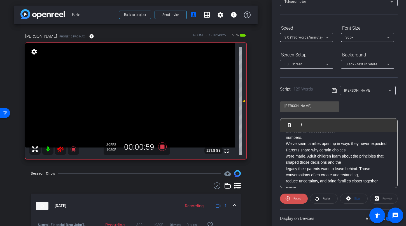
click at [286, 198] on icon at bounding box center [287, 198] width 4 height 7
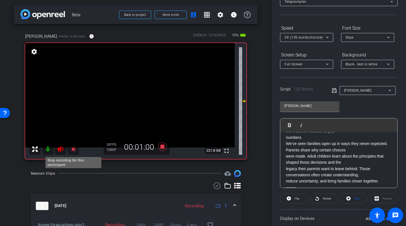
click at [73, 149] on icon at bounding box center [73, 149] width 6 height 6
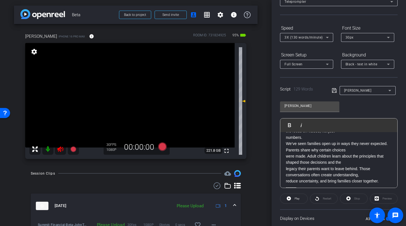
click at [61, 150] on icon at bounding box center [60, 149] width 7 height 7
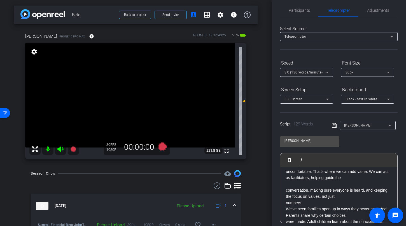
scroll to position [0, 0]
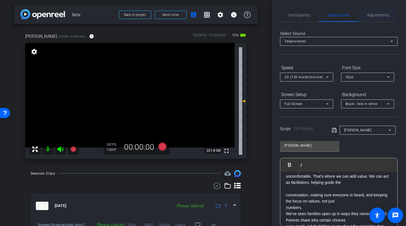
click at [381, 18] on span "Adjustments" at bounding box center [378, 14] width 22 height 13
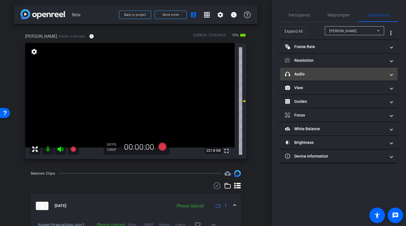
click at [304, 78] on mat-expansion-panel-header "headphone icon Audio" at bounding box center [339, 73] width 118 height 13
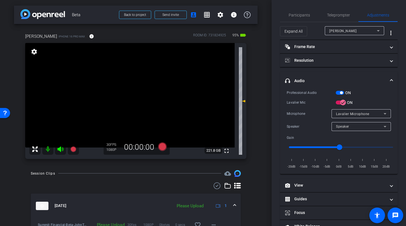
click at [337, 91] on span "button" at bounding box center [340, 93] width 8 height 4
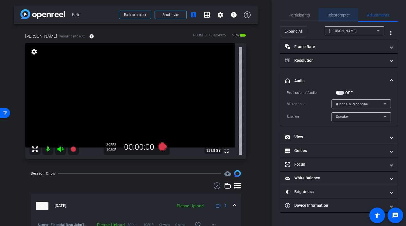
click at [333, 15] on span "Teleprompter" at bounding box center [338, 15] width 23 height 4
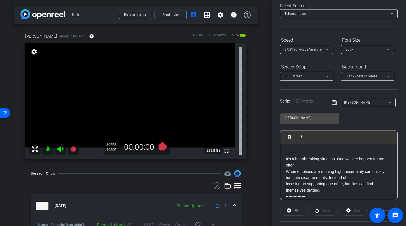
click at [373, 48] on div "30px" at bounding box center [365, 49] width 41 height 7
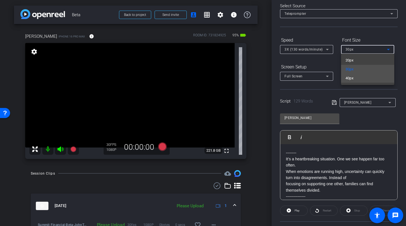
click at [367, 78] on mat-option "40px" at bounding box center [367, 78] width 53 height 9
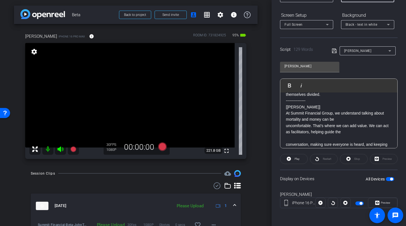
scroll to position [49, 0]
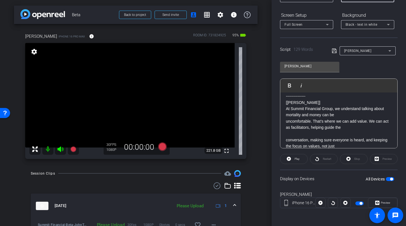
click at [291, 134] on p at bounding box center [339, 134] width 106 height 6
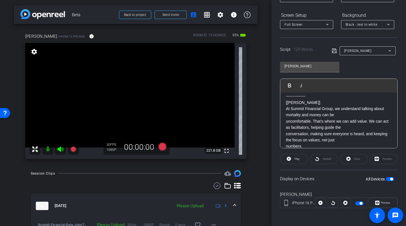
click at [386, 181] on span "button" at bounding box center [390, 179] width 8 height 4
click at [388, 181] on span "button" at bounding box center [390, 179] width 8 height 4
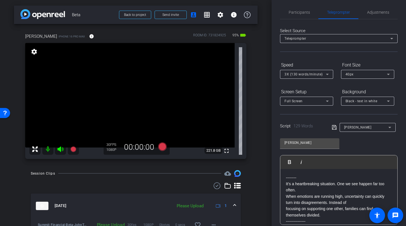
scroll to position [0, 0]
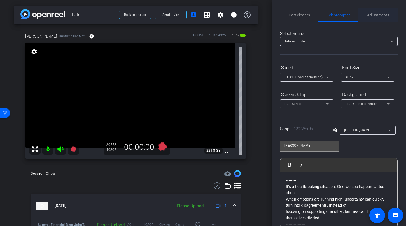
click at [375, 15] on span "Adjustments" at bounding box center [378, 15] width 22 height 4
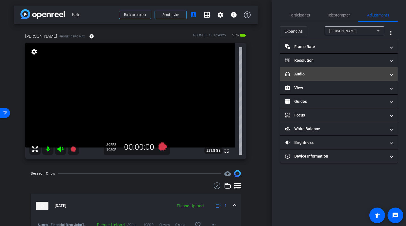
click at [337, 74] on mat-panel-title "headphone icon Audio" at bounding box center [335, 74] width 101 height 6
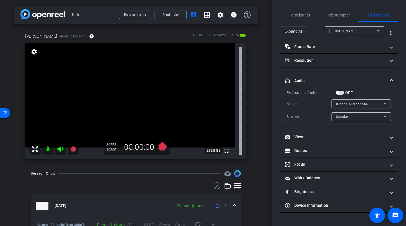
click at [343, 95] on button "OFF" at bounding box center [340, 93] width 8 height 4
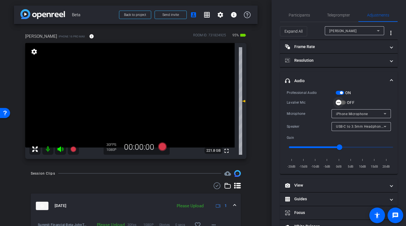
click at [343, 102] on span "button" at bounding box center [338, 102] width 11 height 11
click at [330, 18] on span "Teleprompter" at bounding box center [338, 14] width 23 height 13
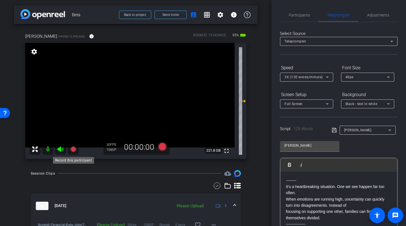
click at [75, 150] on icon at bounding box center [73, 149] width 6 height 6
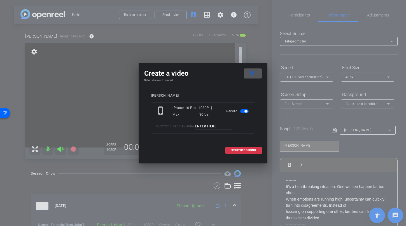
click at [205, 130] on input at bounding box center [213, 126] width 37 height 7
type input "John TA2"
click at [252, 152] on span "START RECORDING" at bounding box center [243, 150] width 25 height 3
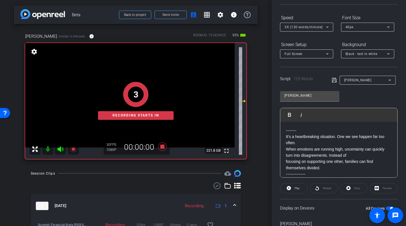
scroll to position [79, 0]
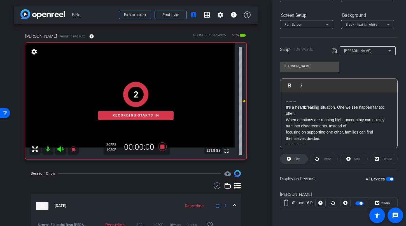
click at [293, 161] on span "Play" at bounding box center [296, 159] width 6 height 8
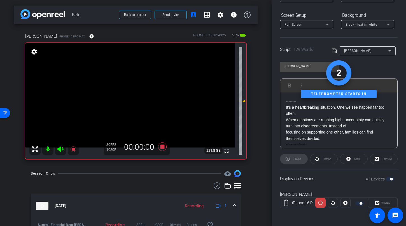
click at [59, 147] on icon at bounding box center [60, 149] width 7 height 7
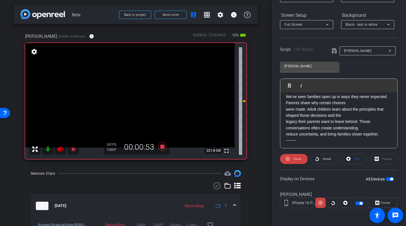
scroll to position [106, 0]
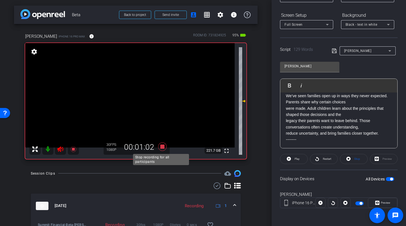
click at [162, 146] on icon at bounding box center [162, 146] width 8 height 8
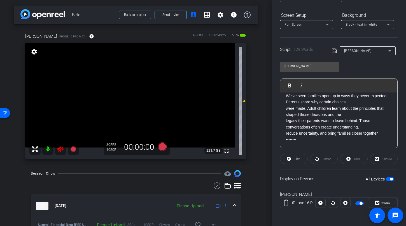
click at [62, 147] on icon at bounding box center [60, 150] width 6 height 6
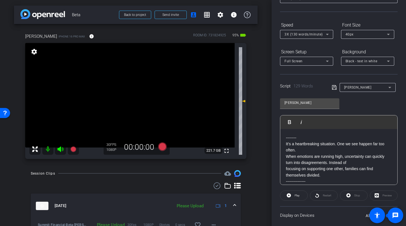
scroll to position [0, 0]
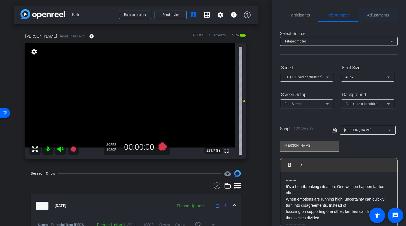
click at [378, 14] on span "Adjustments" at bounding box center [378, 15] width 22 height 4
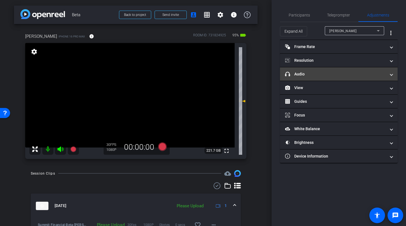
click at [307, 69] on mat-expansion-panel-header "headphone icon Audio" at bounding box center [339, 73] width 118 height 13
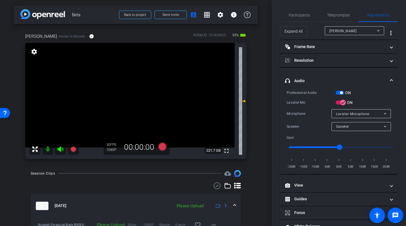
click at [338, 93] on span "button" at bounding box center [340, 93] width 8 height 4
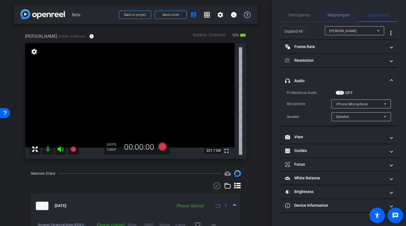
click at [331, 17] on span "Teleprompter" at bounding box center [338, 15] width 23 height 4
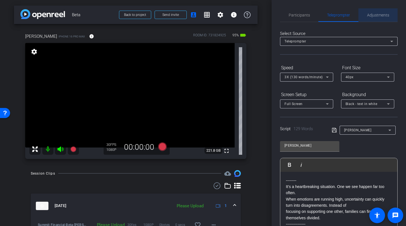
click at [382, 17] on span "Adjustments" at bounding box center [378, 14] width 22 height 13
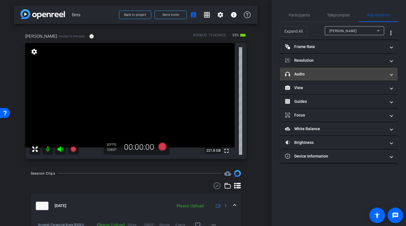
click at [324, 73] on mat-panel-title "headphone icon Audio" at bounding box center [335, 74] width 101 height 6
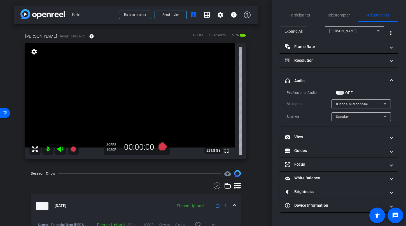
click at [342, 93] on span "button" at bounding box center [340, 93] width 8 height 4
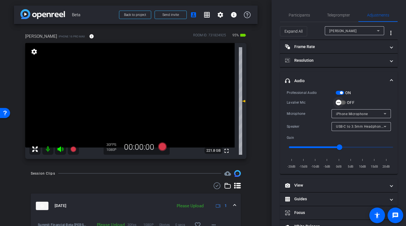
click at [342, 103] on span "button" at bounding box center [338, 102] width 11 height 11
click at [73, 149] on icon at bounding box center [73, 149] width 6 height 6
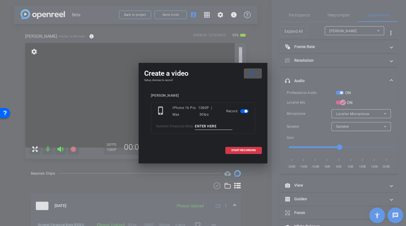
click at [204, 126] on input at bounding box center [213, 126] width 37 height 7
type input "John TA3"
click at [240, 152] on span at bounding box center [244, 150] width 36 height 13
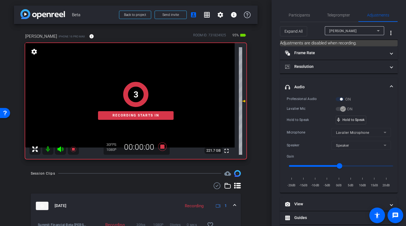
click at [59, 147] on icon at bounding box center [60, 149] width 7 height 7
click at [327, 14] on span "Teleprompter" at bounding box center [338, 15] width 23 height 4
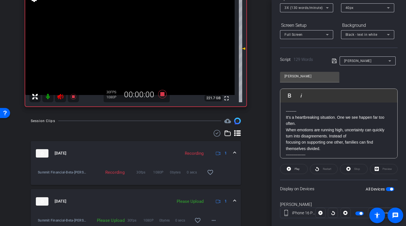
scroll to position [79, 0]
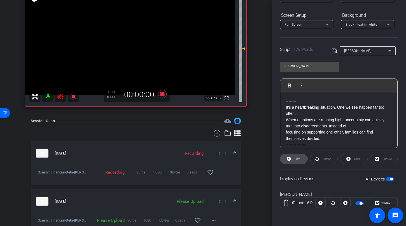
click at [292, 160] on span at bounding box center [293, 159] width 27 height 13
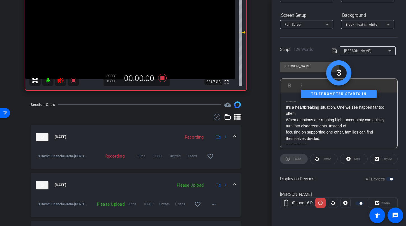
scroll to position [101, 0]
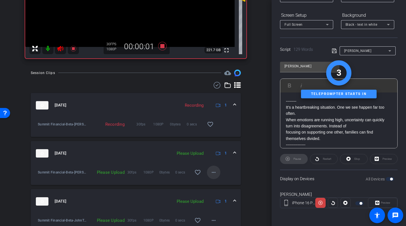
click at [215, 175] on span at bounding box center [213, 172] width 13 height 13
click at [216, 184] on span "Upload" at bounding box center [219, 184] width 22 height 7
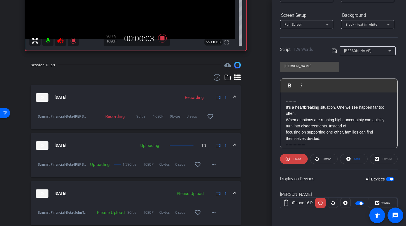
scroll to position [182, 0]
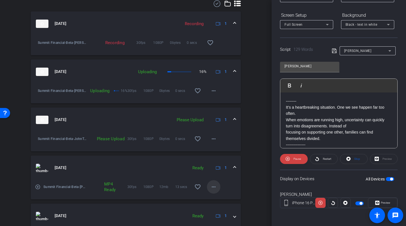
click at [207, 186] on span at bounding box center [213, 187] width 13 height 13
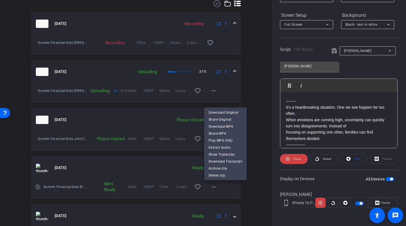
click at [250, 112] on div at bounding box center [203, 113] width 406 height 226
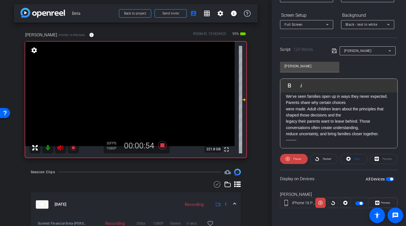
scroll to position [106, 0]
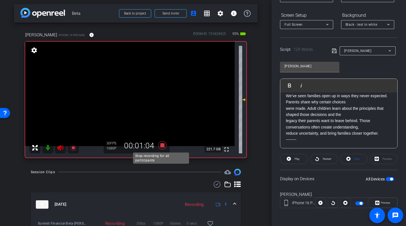
click at [161, 146] on icon at bounding box center [162, 145] width 8 height 8
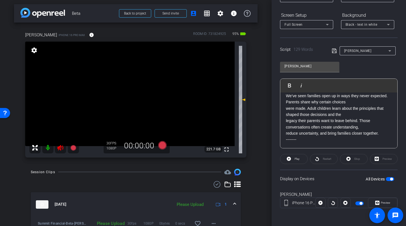
click at [62, 146] on icon at bounding box center [60, 148] width 6 height 6
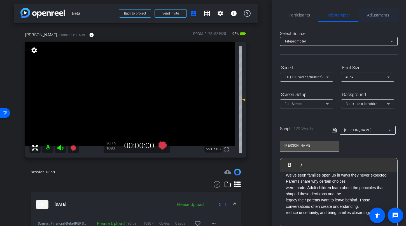
click at [367, 20] on span "Adjustments" at bounding box center [378, 14] width 22 height 13
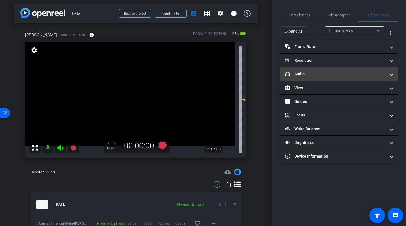
click at [347, 70] on mat-expansion-panel-header "headphone icon Audio" at bounding box center [339, 73] width 118 height 13
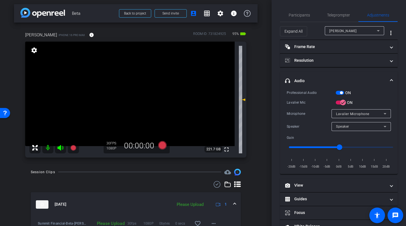
click at [339, 92] on span "button" at bounding box center [340, 93] width 8 height 4
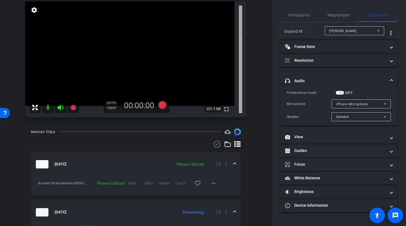
scroll to position [43, 0]
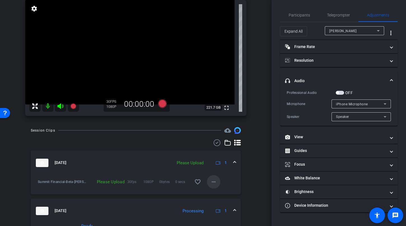
click at [211, 181] on mat-icon "more_horiz" at bounding box center [213, 182] width 7 height 7
click at [212, 193] on span "Upload" at bounding box center [219, 194] width 22 height 7
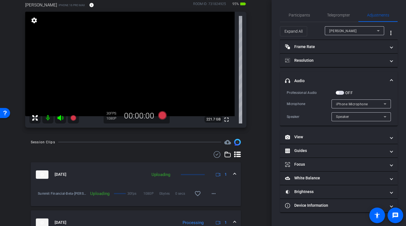
scroll to position [0, 0]
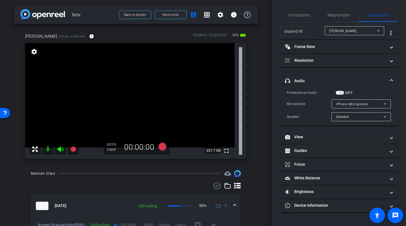
click at [342, 94] on span "button" at bounding box center [340, 93] width 8 height 4
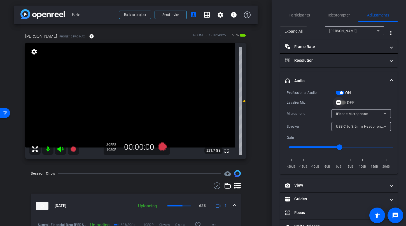
click at [343, 102] on span "button" at bounding box center [338, 102] width 11 height 11
click at [159, 149] on icon at bounding box center [162, 146] width 8 height 8
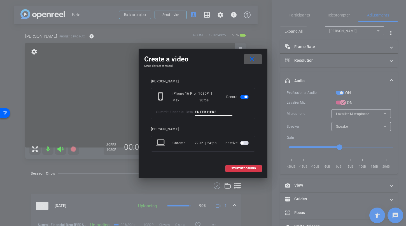
click at [215, 112] on input at bounding box center [213, 112] width 37 height 7
type input "John TA4"
click at [247, 170] on span "START RECORDING" at bounding box center [243, 168] width 25 height 3
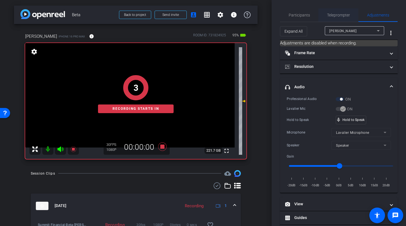
click at [343, 14] on span "Teleprompter" at bounding box center [338, 15] width 23 height 4
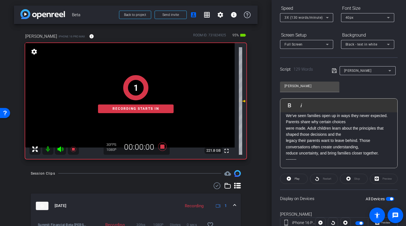
scroll to position [79, 0]
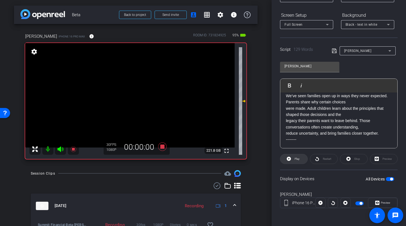
drag, startPoint x: 292, startPoint y: 159, endPoint x: 287, endPoint y: 160, distance: 4.8
click at [292, 160] on button "Play" at bounding box center [294, 159] width 28 height 10
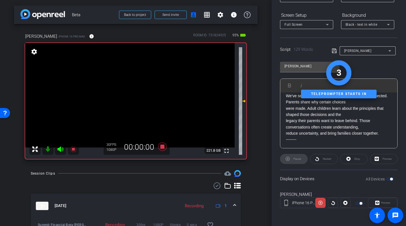
click at [64, 147] on icon at bounding box center [60, 149] width 7 height 7
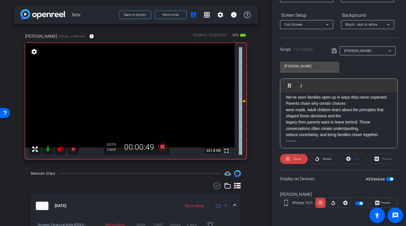
scroll to position [106, 0]
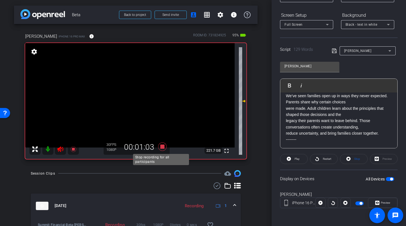
click at [162, 145] on icon at bounding box center [162, 146] width 8 height 8
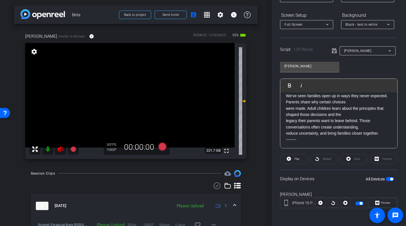
click at [62, 152] on icon at bounding box center [60, 149] width 7 height 7
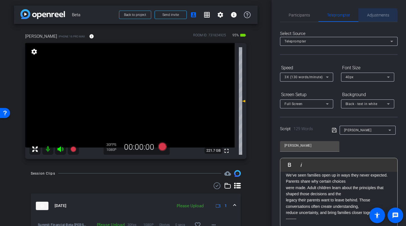
click at [371, 16] on span "Adjustments" at bounding box center [378, 15] width 22 height 4
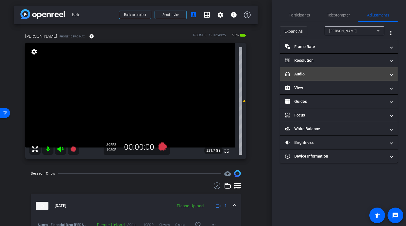
click at [340, 77] on mat-expansion-panel-header "headphone icon Audio" at bounding box center [339, 73] width 118 height 13
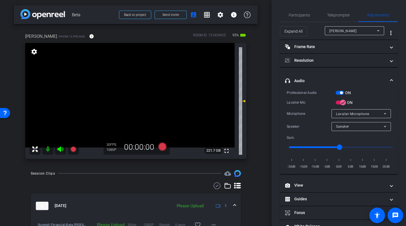
click at [340, 91] on span "button" at bounding box center [340, 93] width 8 height 4
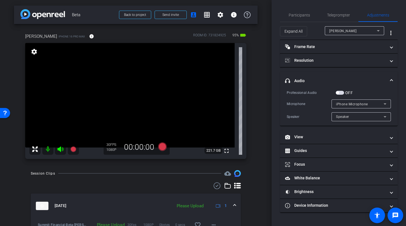
scroll to position [98, 0]
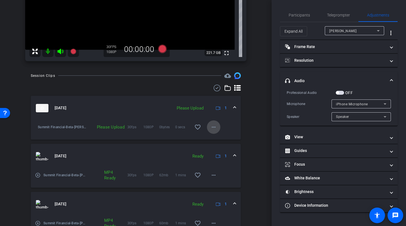
click at [210, 127] on mat-icon "more_horiz" at bounding box center [213, 127] width 7 height 7
click at [218, 138] on span "Upload" at bounding box center [219, 138] width 22 height 7
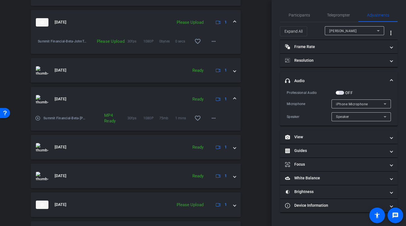
scroll to position [328, 0]
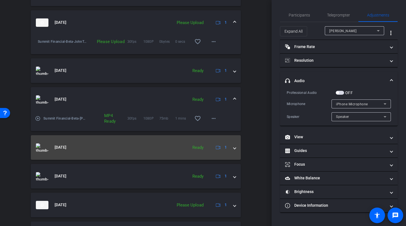
click at [233, 149] on span at bounding box center [234, 148] width 2 height 6
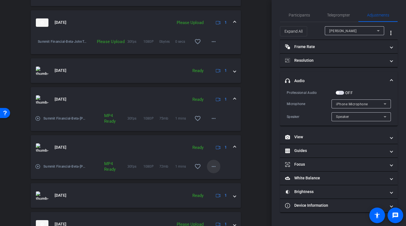
click at [210, 167] on mat-icon "more_horiz" at bounding box center [213, 166] width 7 height 7
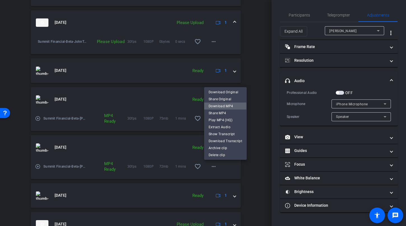
click at [215, 106] on span "Download MP4" at bounding box center [225, 106] width 34 height 7
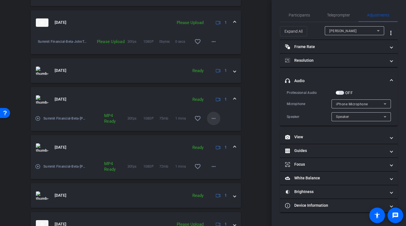
click at [213, 117] on mat-icon "more_horiz" at bounding box center [213, 118] width 7 height 7
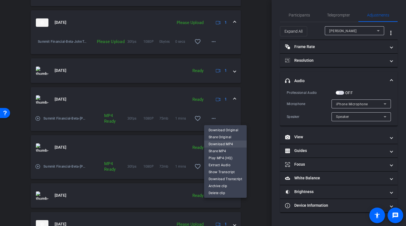
click at [213, 146] on span "Download MP4" at bounding box center [225, 144] width 34 height 7
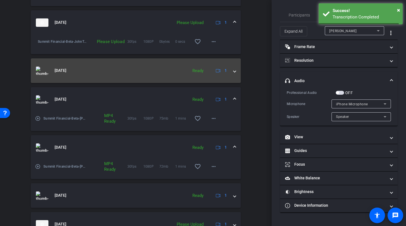
click at [233, 70] on span at bounding box center [234, 71] width 2 height 6
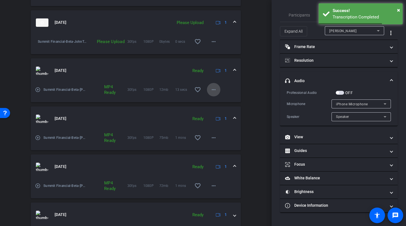
click at [207, 90] on span at bounding box center [213, 89] width 13 height 13
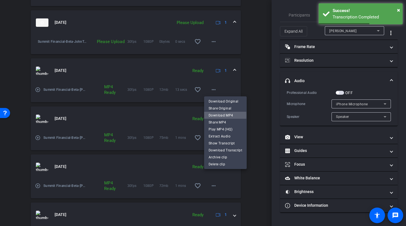
click at [211, 116] on span "Download MP4" at bounding box center [225, 115] width 34 height 7
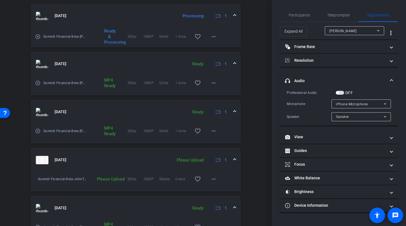
scroll to position [189, 0]
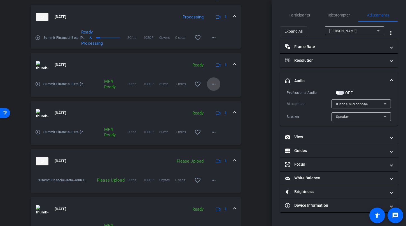
click at [214, 85] on span at bounding box center [213, 84] width 13 height 13
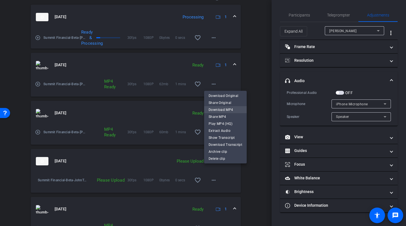
click at [214, 109] on span "Download MP4" at bounding box center [225, 110] width 34 height 7
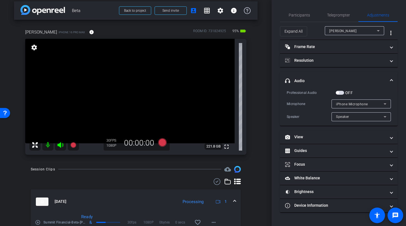
scroll to position [0, 0]
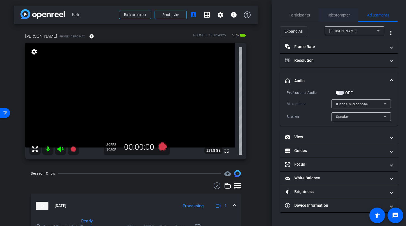
click at [345, 16] on span "Teleprompter" at bounding box center [338, 15] width 23 height 4
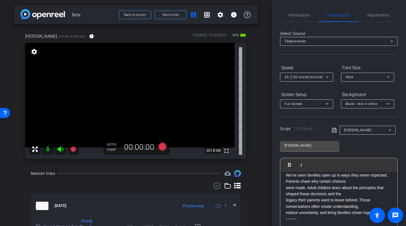
scroll to position [79, 0]
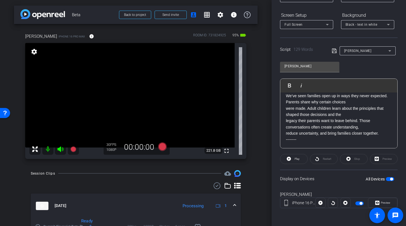
click at [348, 48] on div "John" at bounding box center [366, 50] width 44 height 7
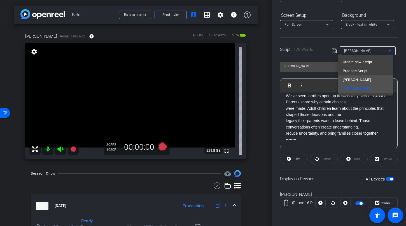
click at [351, 80] on mat-option "kim" at bounding box center [365, 80] width 55 height 9
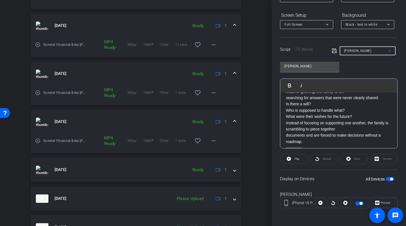
scroll to position [410, 0]
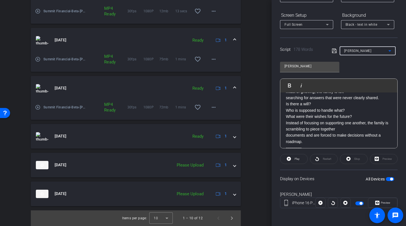
click at [39, 57] on mat-icon "play_circle_outline" at bounding box center [38, 60] width 6 height 6
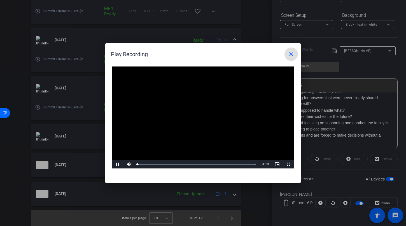
click at [288, 53] on mat-icon "close" at bounding box center [291, 54] width 7 height 7
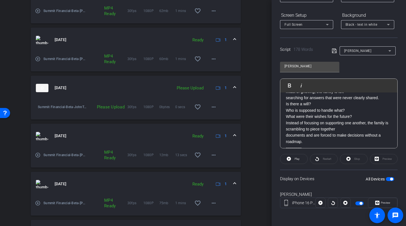
scroll to position [375, 0]
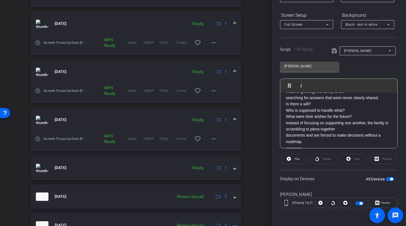
click at [40, 91] on mat-icon "play_circle_outline" at bounding box center [38, 91] width 6 height 6
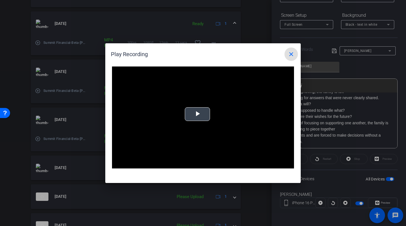
click at [197, 114] on span "Video Player" at bounding box center [197, 114] width 0 height 0
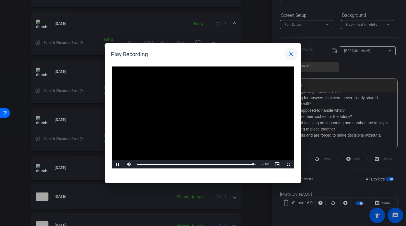
click at [294, 57] on mat-icon "close" at bounding box center [291, 54] width 7 height 7
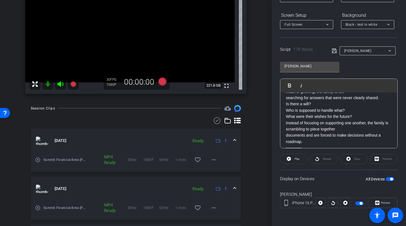
scroll to position [0, 0]
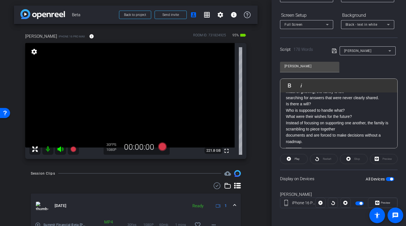
click at [324, 128] on p "Instead of focusing on supporting one another, the family is scrambling to piec…" at bounding box center [339, 126] width 106 height 13
click at [347, 128] on p "Instead of focusing on supporting one another, the family is scrambling to piec…" at bounding box center [339, 126] width 106 height 13
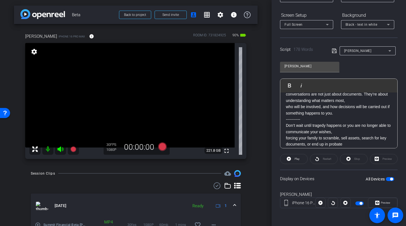
scroll to position [101, 0]
click at [367, 51] on div "kim" at bounding box center [366, 50] width 44 height 7
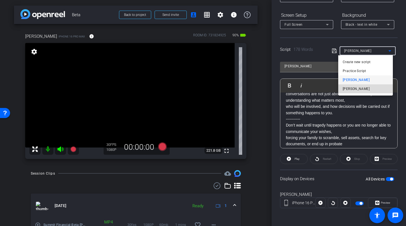
click at [364, 88] on mat-option "John" at bounding box center [365, 89] width 55 height 9
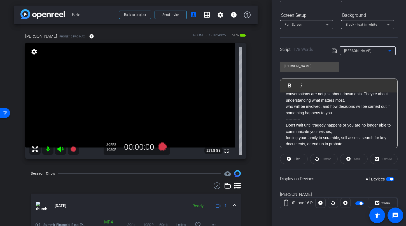
type input "John"
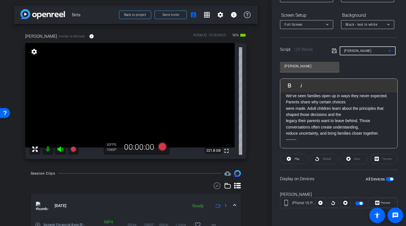
scroll to position [14, 0]
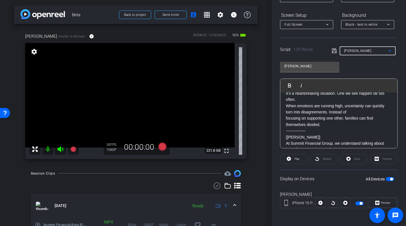
click at [386, 179] on span "button" at bounding box center [390, 179] width 8 height 4
click at [388, 180] on span "button" at bounding box center [390, 179] width 8 height 4
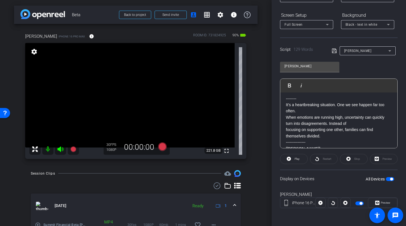
scroll to position [0, 0]
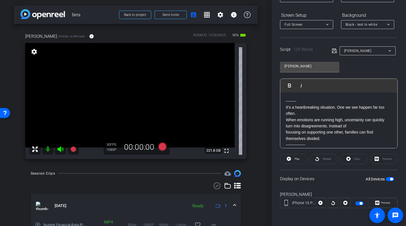
click at [255, 133] on div "arrow_back Beta Back to project Send invite account_box grid_on settings info A…" at bounding box center [135, 113] width 271 height 226
click at [303, 129] on p "When emotions are running high, uncertainty can quickly turn into disagreements…" at bounding box center [339, 123] width 106 height 13
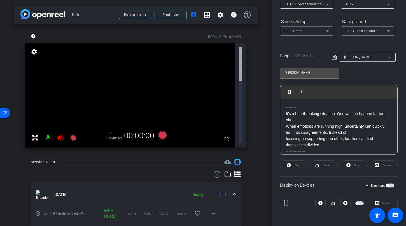
scroll to position [79, 0]
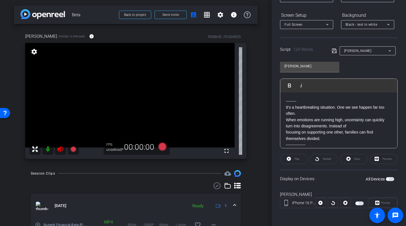
click at [391, 179] on div "Display on Devices All Devices" at bounding box center [339, 179] width 118 height 18
click at [390, 180] on span "button" at bounding box center [390, 179] width 8 height 4
click at [162, 148] on icon at bounding box center [162, 146] width 8 height 8
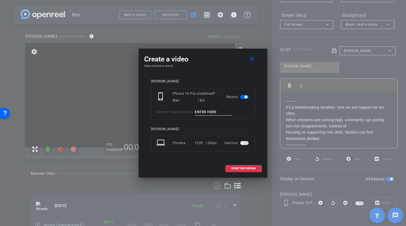
click at [207, 114] on input at bounding box center [213, 112] width 37 height 7
type input "John TA5"
click at [239, 167] on span "START RECORDING" at bounding box center [243, 168] width 25 height 3
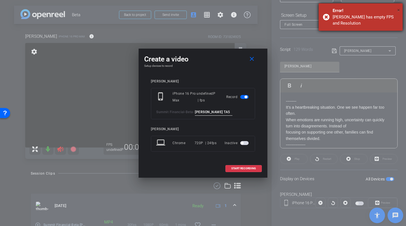
click at [397, 9] on span "×" at bounding box center [398, 10] width 3 height 7
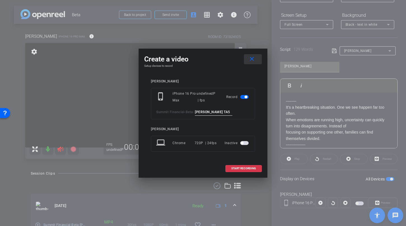
drag, startPoint x: 250, startPoint y: 61, endPoint x: 263, endPoint y: 56, distance: 14.0
click at [250, 61] on mat-icon "close" at bounding box center [251, 59] width 7 height 7
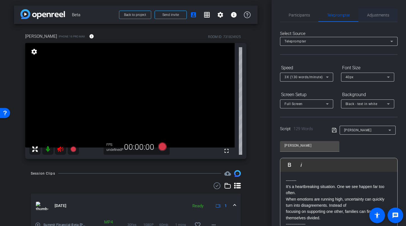
click at [378, 14] on span "Adjustments" at bounding box center [378, 15] width 22 height 4
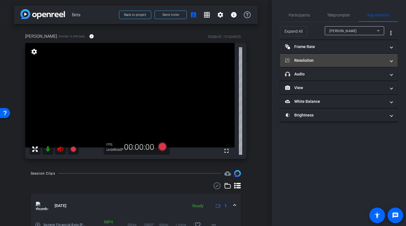
click at [315, 61] on mat-panel-title "Resolution" at bounding box center [335, 61] width 101 height 6
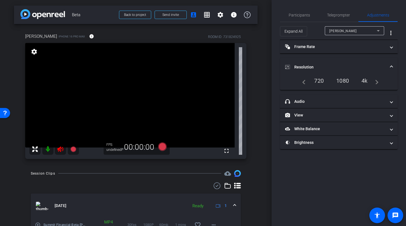
click at [344, 81] on div "1080" at bounding box center [342, 81] width 21 height 10
click at [341, 81] on div "1080" at bounding box center [342, 81] width 21 height 10
click at [340, 74] on mat-expansion-panel-header "Resolution" at bounding box center [339, 67] width 118 height 18
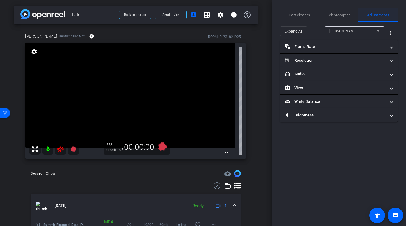
click at [374, 15] on span "Adjustments" at bounding box center [378, 15] width 22 height 4
click at [370, 18] on span "Adjustments" at bounding box center [378, 14] width 22 height 13
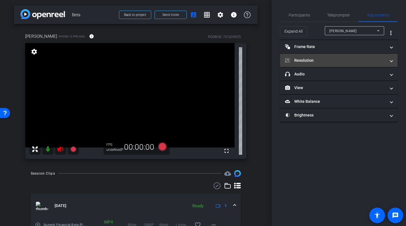
click at [330, 62] on mat-panel-title "Resolution" at bounding box center [335, 61] width 101 height 6
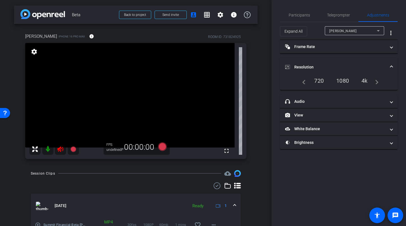
click at [342, 82] on div "1080" at bounding box center [342, 81] width 21 height 10
click at [343, 82] on div "1080" at bounding box center [342, 81] width 21 height 10
click at [317, 80] on div "720" at bounding box center [319, 81] width 18 height 10
click at [304, 81] on mat-icon "navigate_before" at bounding box center [302, 81] width 7 height 7
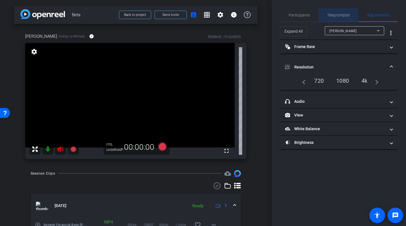
click at [330, 12] on span "Teleprompter" at bounding box center [338, 14] width 23 height 13
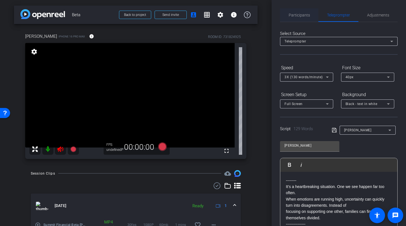
click at [295, 15] on span "Participants" at bounding box center [299, 15] width 21 height 4
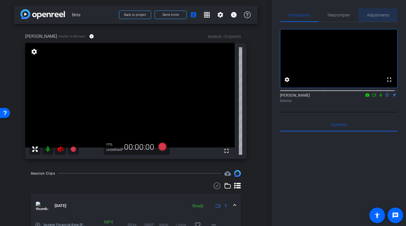
click at [376, 16] on span "Adjustments" at bounding box center [378, 15] width 22 height 4
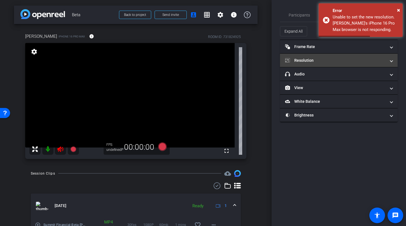
click at [329, 64] on mat-expansion-panel-header "Resolution" at bounding box center [339, 60] width 118 height 13
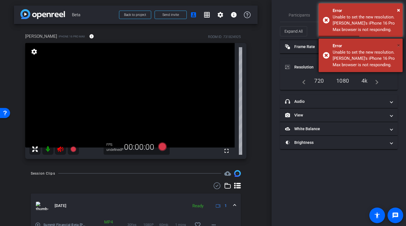
click at [397, 44] on span "×" at bounding box center [398, 45] width 3 height 7
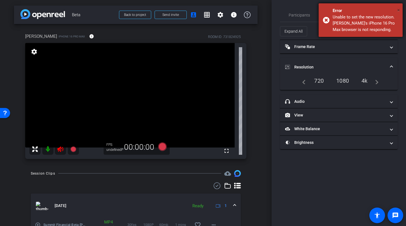
click at [397, 9] on span "×" at bounding box center [398, 10] width 3 height 7
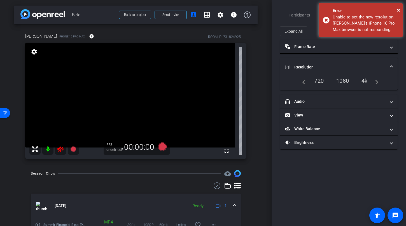
click at [376, 17] on div "Unable to set the new resolution. Angela's iPhone 16 Pro Max browser is not res…" at bounding box center [365, 23] width 66 height 19
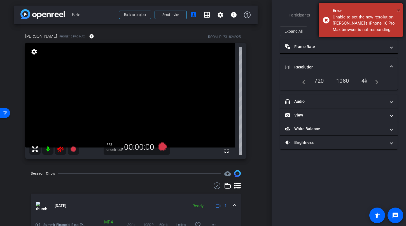
click at [399, 9] on span "×" at bounding box center [398, 10] width 3 height 7
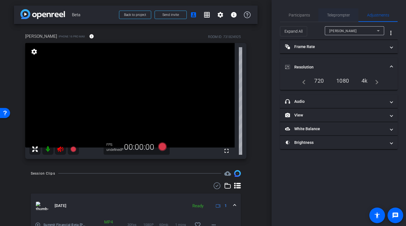
click at [342, 14] on span "Teleprompter" at bounding box center [338, 15] width 23 height 4
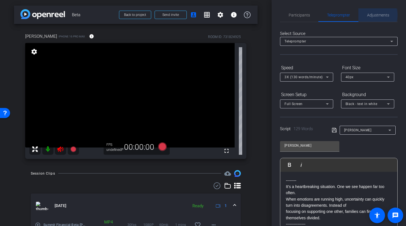
click at [373, 15] on span "Adjustments" at bounding box center [378, 15] width 22 height 4
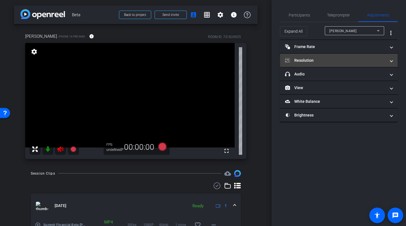
click at [344, 65] on mat-expansion-panel-header "Resolution" at bounding box center [339, 60] width 118 height 13
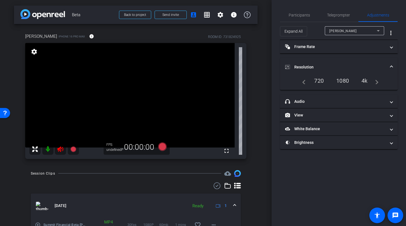
click at [343, 78] on div "1080" at bounding box center [342, 81] width 21 height 10
click at [390, 66] on span at bounding box center [391, 67] width 2 height 6
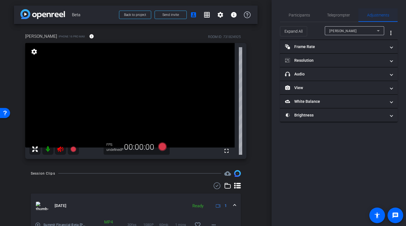
click at [383, 17] on span "Adjustments" at bounding box center [378, 15] width 22 height 4
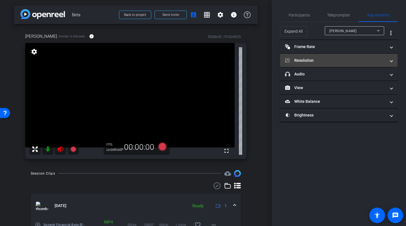
click at [340, 63] on mat-expansion-panel-header "Resolution" at bounding box center [339, 60] width 118 height 13
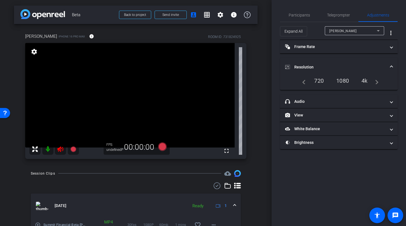
click at [343, 80] on div "1080" at bounding box center [342, 81] width 21 height 10
click at [384, 16] on span "Adjustments" at bounding box center [378, 15] width 22 height 4
click at [347, 79] on div "1080" at bounding box center [342, 81] width 21 height 10
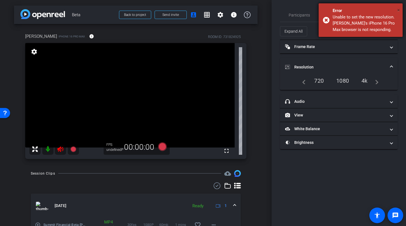
click at [398, 10] on span "×" at bounding box center [398, 10] width 3 height 7
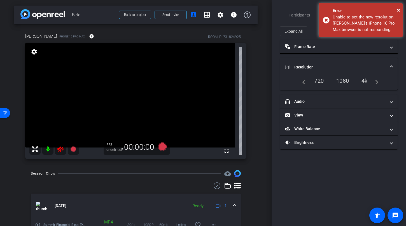
click at [62, 149] on icon at bounding box center [60, 150] width 6 height 6
click at [60, 149] on div at bounding box center [54, 149] width 50 height 11
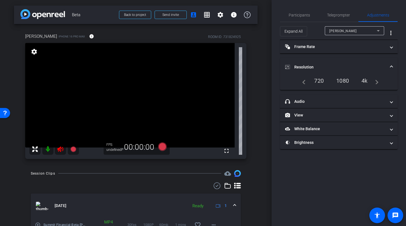
click at [257, 125] on div "arrow_back Beta Back to project Send invite account_box grid_on settings info A…" at bounding box center [135, 113] width 271 height 226
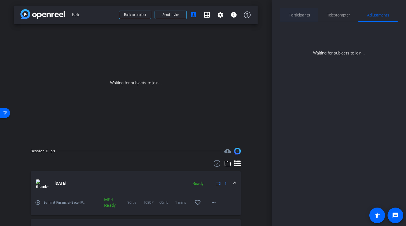
click at [294, 20] on span "Participants" at bounding box center [299, 14] width 21 height 13
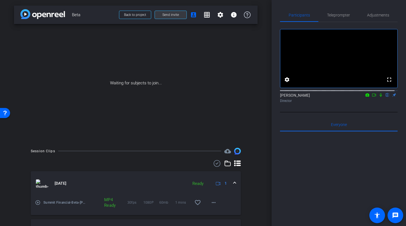
click at [164, 17] on span "Send invite" at bounding box center [170, 15] width 17 height 4
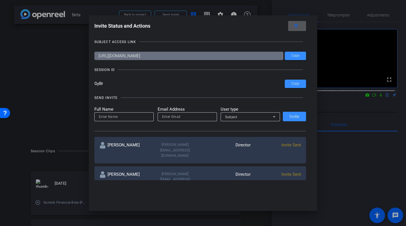
click at [299, 26] on mat-icon "close" at bounding box center [295, 25] width 7 height 7
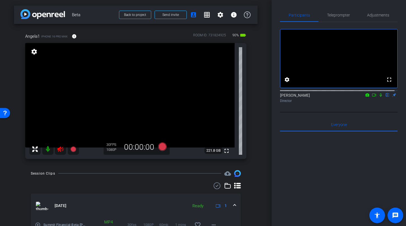
click at [60, 151] on icon at bounding box center [60, 150] width 6 height 6
click at [371, 13] on span "Adjustments" at bounding box center [378, 15] width 22 height 4
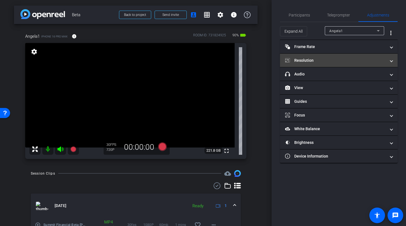
click at [357, 63] on mat-panel-title "Resolution" at bounding box center [335, 61] width 101 height 6
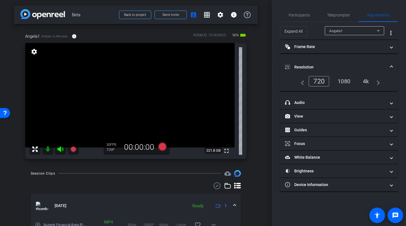
click at [346, 78] on div "1080" at bounding box center [343, 82] width 21 height 10
click at [334, 19] on span "Teleprompter" at bounding box center [338, 14] width 23 height 13
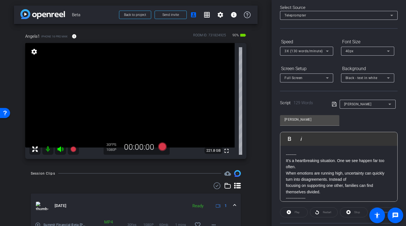
scroll to position [29, 0]
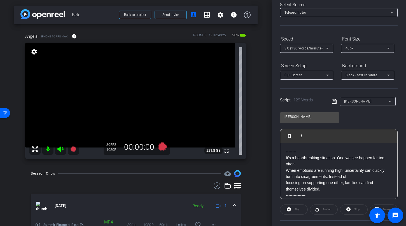
click at [357, 66] on div "Background" at bounding box center [367, 66] width 53 height 10
click at [358, 73] on span "Black - text in white" at bounding box center [361, 75] width 32 height 4
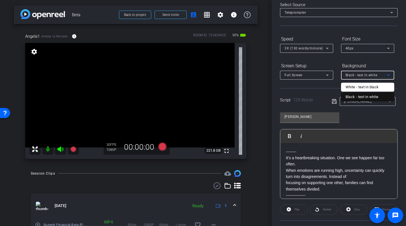
click at [351, 94] on div "Black - text in white" at bounding box center [361, 97] width 33 height 7
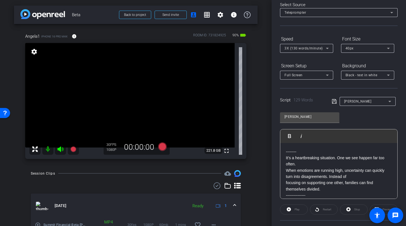
click at [336, 62] on div "Screen Setup Full Screen Background Black - text in white" at bounding box center [339, 70] width 118 height 18
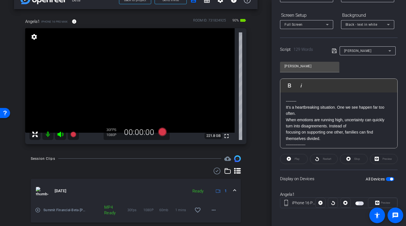
scroll to position [0, 0]
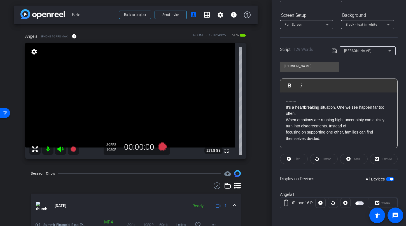
click at [386, 179] on span "button" at bounding box center [390, 179] width 8 height 4
click at [389, 179] on span "button" at bounding box center [390, 179] width 8 height 4
click at [159, 147] on icon at bounding box center [162, 146] width 8 height 8
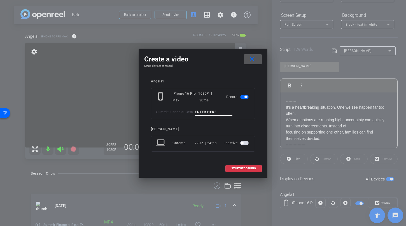
click at [213, 112] on input at bounding box center [213, 112] width 37 height 7
type input "John TA5"
click at [247, 167] on span "START RECORDING" at bounding box center [243, 168] width 25 height 3
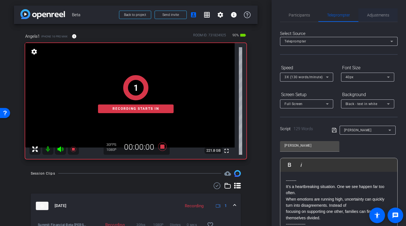
click at [375, 18] on span "Adjustments" at bounding box center [378, 14] width 22 height 13
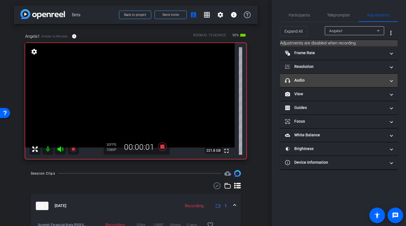
click at [324, 78] on mat-panel-title "headphone icon Audio" at bounding box center [335, 81] width 101 height 6
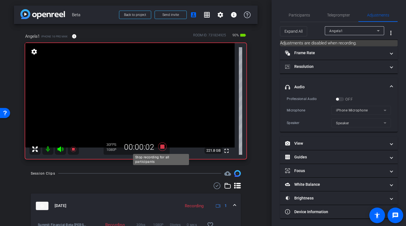
click at [167, 150] on icon at bounding box center [162, 147] width 13 height 10
click at [165, 148] on icon at bounding box center [162, 147] width 13 height 10
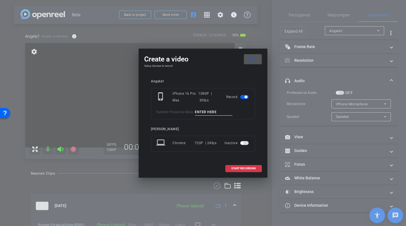
click at [253, 58] on mat-icon "close" at bounding box center [251, 59] width 7 height 7
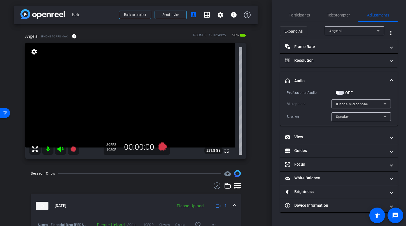
click at [340, 95] on div "OFF" at bounding box center [344, 93] width 17 height 6
click at [342, 93] on span "button" at bounding box center [340, 93] width 8 height 4
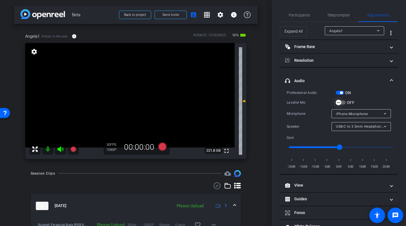
click at [344, 102] on button "OFF" at bounding box center [341, 103] width 10 height 4
click at [160, 147] on icon at bounding box center [162, 146] width 8 height 8
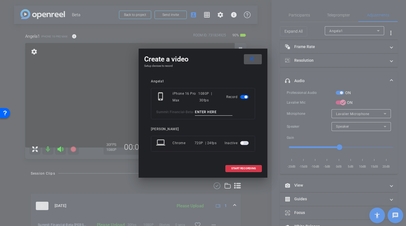
click at [210, 107] on div "phone_iphone iPhone 16 Pro Max 1080P | 30fps Record Summit Financial - Beta -" at bounding box center [203, 103] width 104 height 31
click at [210, 113] on input at bounding box center [213, 112] width 37 height 7
type input "John TA6"
click at [232, 171] on span at bounding box center [244, 168] width 36 height 13
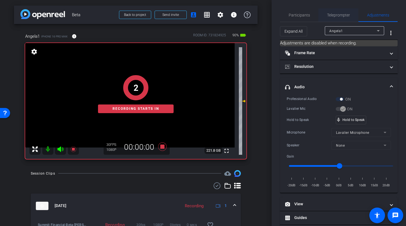
click at [334, 11] on span "Teleprompter" at bounding box center [338, 14] width 23 height 13
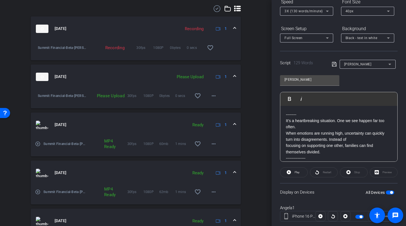
scroll to position [79, 0]
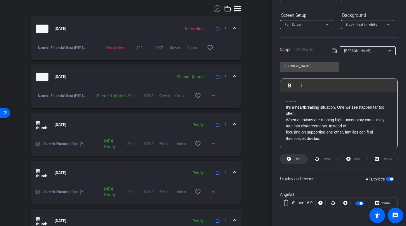
click at [291, 160] on span at bounding box center [293, 159] width 27 height 13
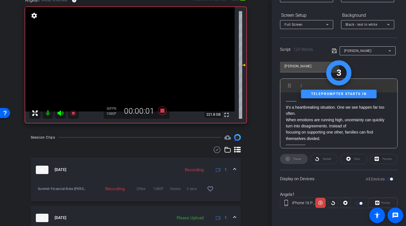
scroll to position [0, 0]
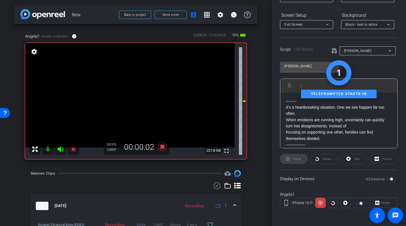
click at [59, 149] on icon at bounding box center [60, 150] width 6 height 6
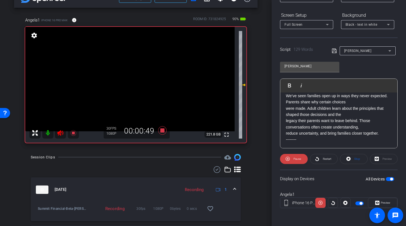
scroll to position [106, 0]
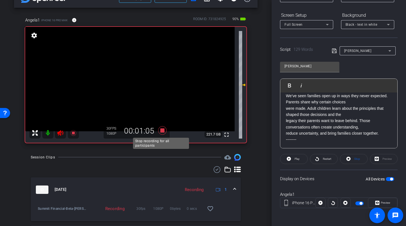
click at [160, 130] on icon at bounding box center [162, 130] width 8 height 8
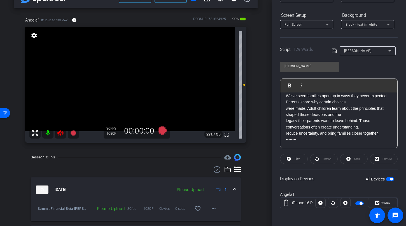
click at [62, 132] on icon at bounding box center [60, 133] width 6 height 6
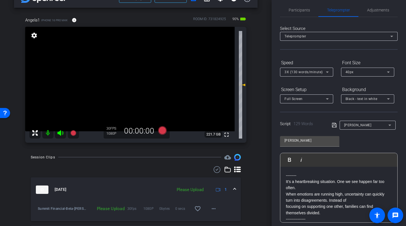
scroll to position [0, 0]
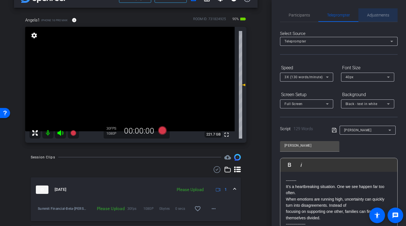
click at [376, 18] on span "Adjustments" at bounding box center [378, 14] width 22 height 13
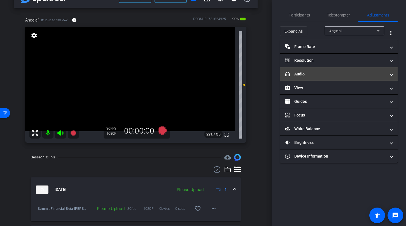
click at [325, 75] on mat-panel-title "headphone icon Audio" at bounding box center [335, 74] width 101 height 6
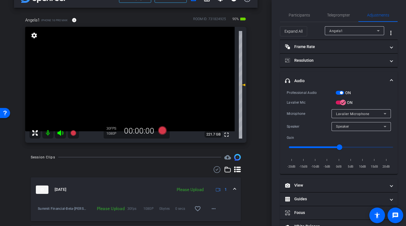
click at [340, 90] on div "ON" at bounding box center [343, 93] width 15 height 6
click at [340, 93] on span "button" at bounding box center [341, 93] width 3 height 3
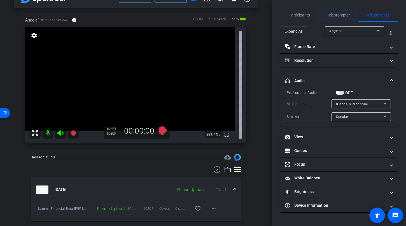
click at [351, 17] on div "Teleprompter" at bounding box center [338, 14] width 40 height 13
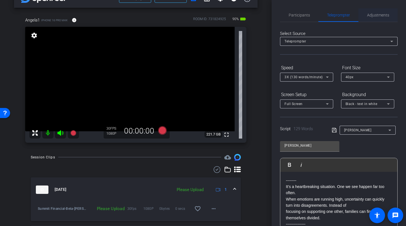
click at [369, 14] on span "Adjustments" at bounding box center [378, 15] width 22 height 4
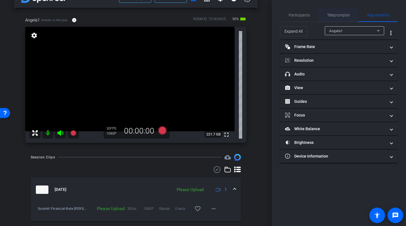
click at [339, 13] on span "Teleprompter" at bounding box center [338, 15] width 23 height 4
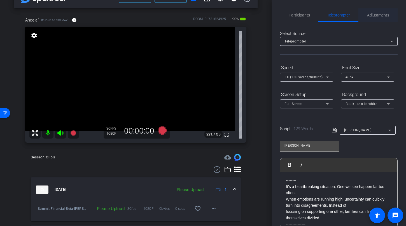
click at [378, 13] on span "Adjustments" at bounding box center [378, 15] width 22 height 4
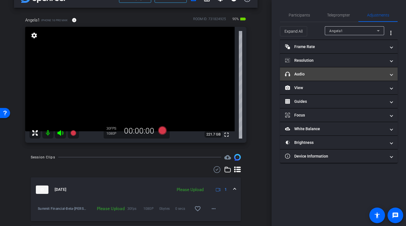
click at [329, 71] on mat-expansion-panel-header "headphone icon Audio" at bounding box center [339, 73] width 118 height 13
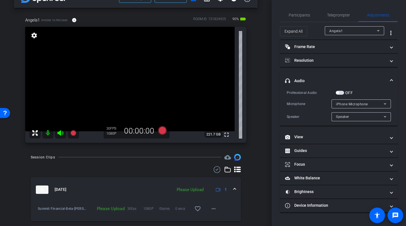
click at [340, 93] on span "button" at bounding box center [340, 93] width 8 height 4
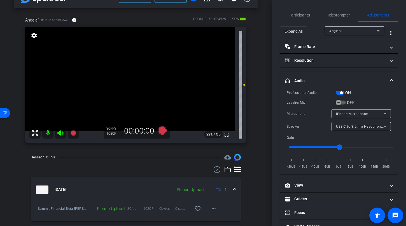
click at [345, 105] on div "OFF" at bounding box center [345, 103] width 19 height 6
click at [343, 101] on span "button" at bounding box center [338, 102] width 11 height 11
click at [334, 13] on span "Teleprompter" at bounding box center [338, 15] width 23 height 4
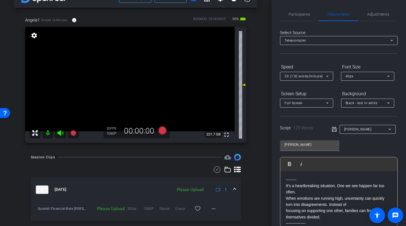
scroll to position [1, 0]
click at [72, 134] on icon at bounding box center [73, 133] width 6 height 6
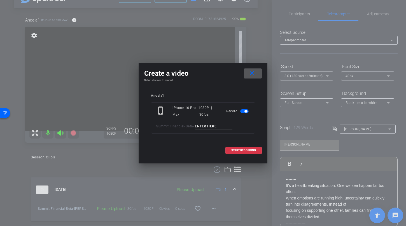
click at [213, 128] on input at bounding box center [213, 126] width 37 height 7
type input "T"
type input "John TA7"
click at [246, 152] on span "START RECORDING" at bounding box center [243, 150] width 25 height 3
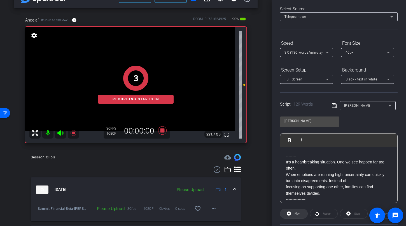
scroll to position [79, 0]
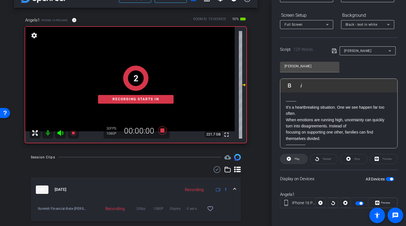
click at [294, 159] on span "Play" at bounding box center [296, 159] width 5 height 3
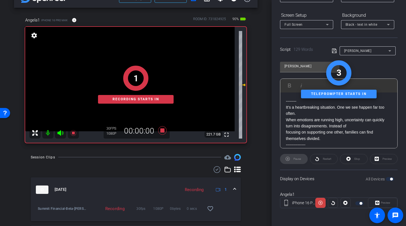
click at [62, 132] on icon at bounding box center [60, 133] width 7 height 7
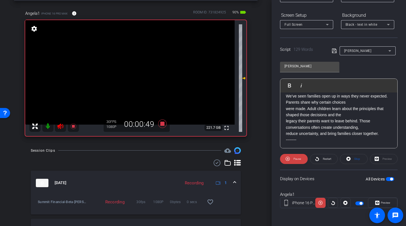
scroll to position [106, 0]
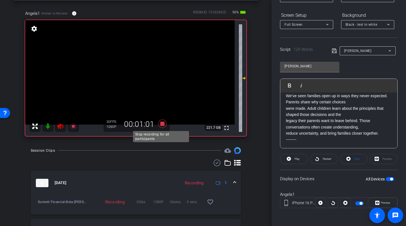
click at [160, 125] on icon at bounding box center [162, 123] width 8 height 8
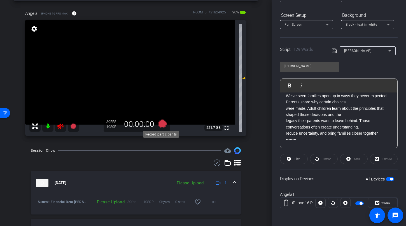
click at [163, 125] on icon at bounding box center [162, 123] width 8 height 8
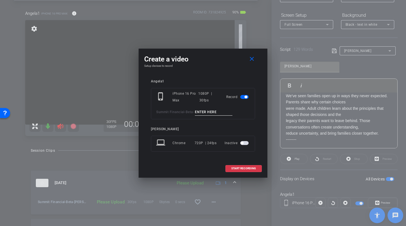
click at [210, 113] on input at bounding box center [213, 112] width 37 height 7
type input "T"
type input "john TA8"
click at [247, 167] on span "START RECORDING" at bounding box center [243, 168] width 25 height 3
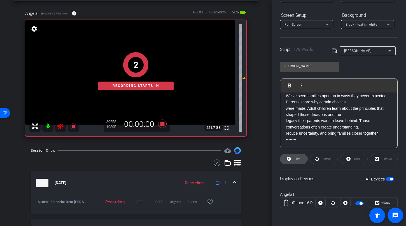
click at [292, 158] on span at bounding box center [293, 159] width 27 height 13
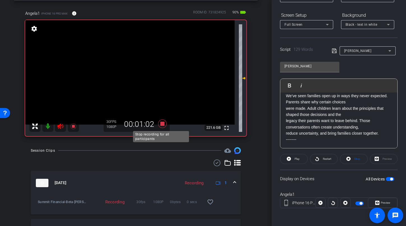
click at [159, 122] on icon at bounding box center [162, 123] width 8 height 8
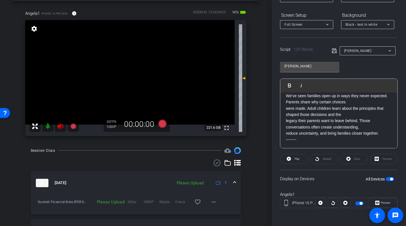
click at [57, 123] on mat-icon at bounding box center [60, 126] width 11 height 11
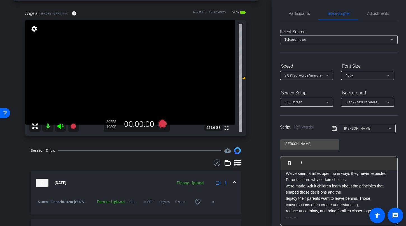
scroll to position [0, 0]
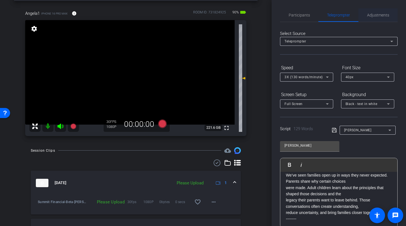
click at [372, 14] on span "Adjustments" at bounding box center [378, 15] width 22 height 4
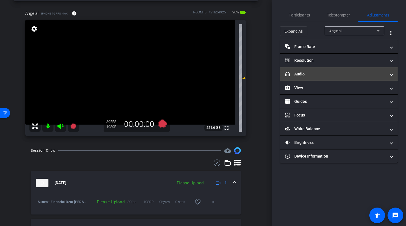
click at [321, 74] on mat-panel-title "headphone icon Audio" at bounding box center [335, 74] width 101 height 6
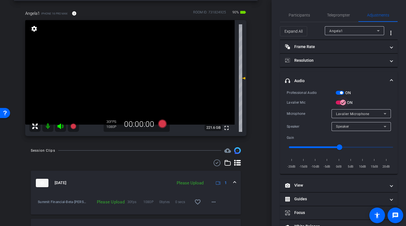
click at [336, 104] on button "ON" at bounding box center [341, 103] width 10 height 4
click at [338, 93] on span "button" at bounding box center [340, 93] width 8 height 4
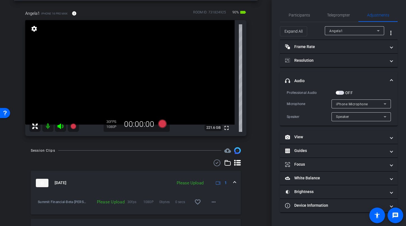
scroll to position [112, 0]
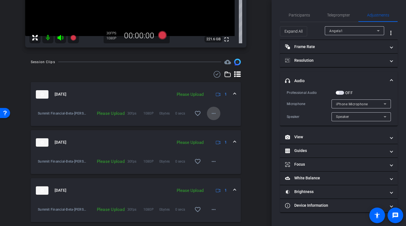
click at [211, 111] on mat-icon "more_horiz" at bounding box center [213, 113] width 7 height 7
click at [218, 126] on span "Upload" at bounding box center [219, 125] width 22 height 7
click at [212, 161] on mat-icon "more_horiz" at bounding box center [213, 161] width 7 height 7
click at [213, 174] on span "Upload" at bounding box center [219, 173] width 22 height 7
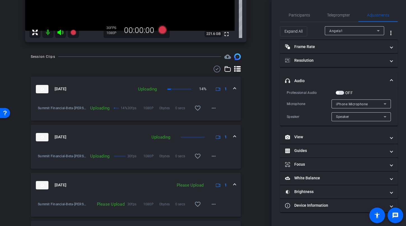
scroll to position [136, 0]
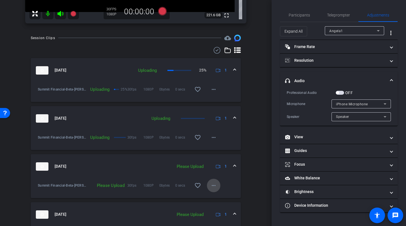
click at [210, 187] on mat-icon "more_horiz" at bounding box center [213, 185] width 7 height 7
click at [212, 198] on span "Upload" at bounding box center [219, 197] width 22 height 7
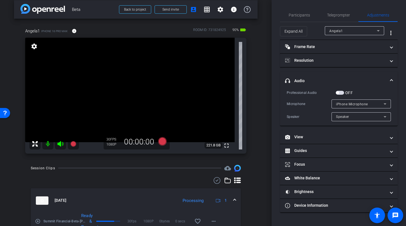
scroll to position [0, 0]
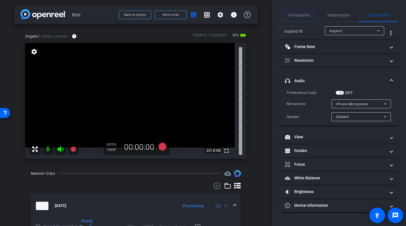
click at [303, 19] on span "Participants" at bounding box center [299, 14] width 21 height 13
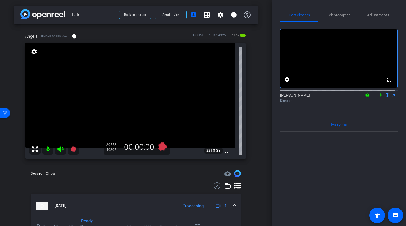
click at [372, 97] on icon at bounding box center [374, 95] width 4 height 4
click at [385, 97] on icon at bounding box center [387, 95] width 4 height 4
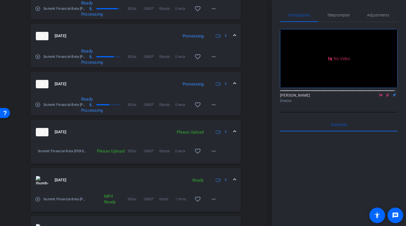
scroll to position [283, 0]
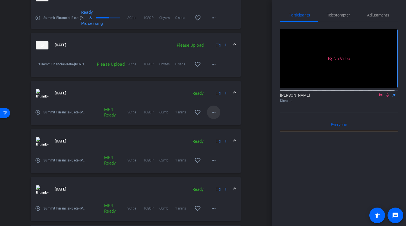
click at [210, 109] on mat-icon "more_horiz" at bounding box center [213, 112] width 7 height 7
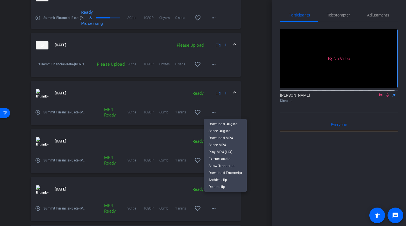
click at [96, 98] on div at bounding box center [203, 113] width 406 height 226
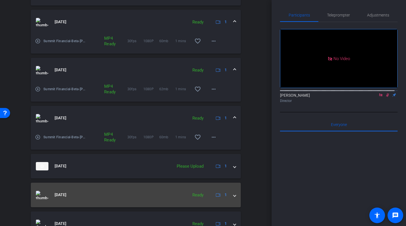
scroll to position [384, 0]
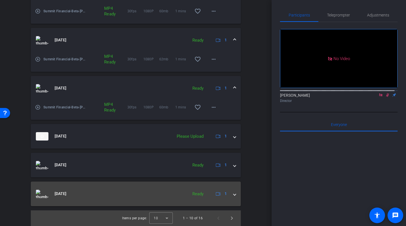
click at [233, 193] on mat-expansion-panel-header "Sep 24, 2025 Ready 1" at bounding box center [136, 194] width 210 height 25
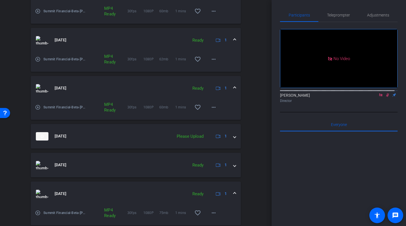
click at [39, 212] on mat-icon "play_circle_outline" at bounding box center [38, 213] width 6 height 6
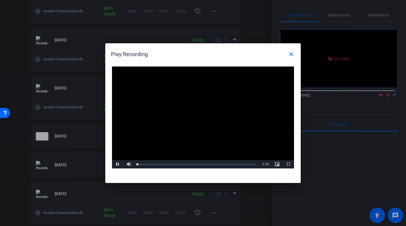
click at [201, 119] on video "Video Player" at bounding box center [203, 118] width 182 height 102
click at [117, 165] on span "Video Player" at bounding box center [117, 165] width 11 height 0
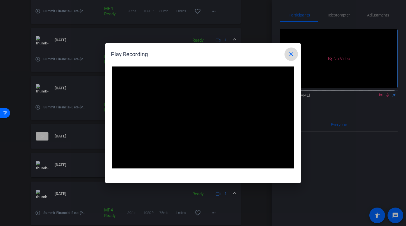
click at [291, 55] on mat-icon "close" at bounding box center [291, 54] width 7 height 7
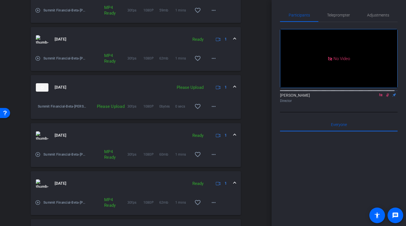
scroll to position [126, 0]
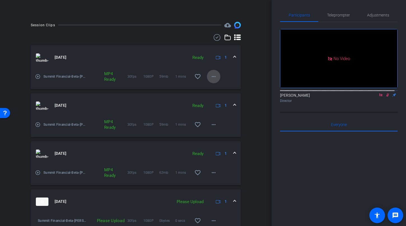
click at [210, 78] on mat-icon "more_horiz" at bounding box center [213, 76] width 7 height 7
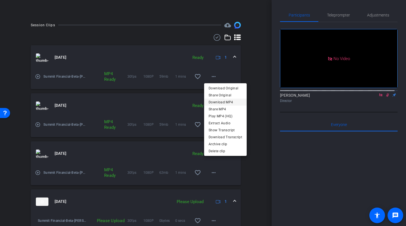
click at [212, 103] on span "Download MP4" at bounding box center [225, 102] width 34 height 7
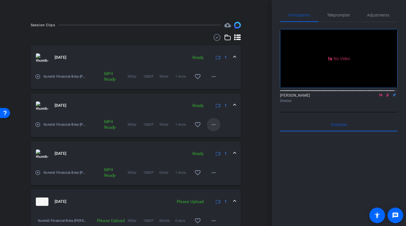
click at [211, 125] on mat-icon "more_horiz" at bounding box center [213, 124] width 7 height 7
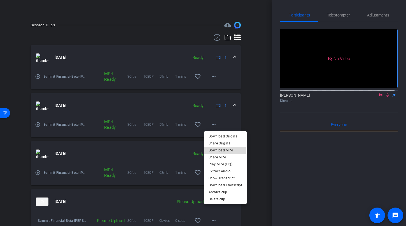
click at [215, 149] on span "Download MP4" at bounding box center [225, 150] width 34 height 7
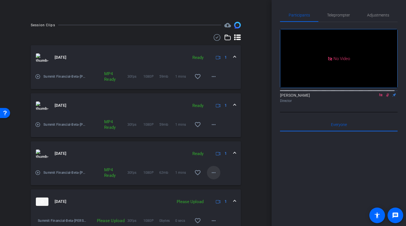
click at [211, 172] on mat-icon "more_horiz" at bounding box center [213, 173] width 7 height 7
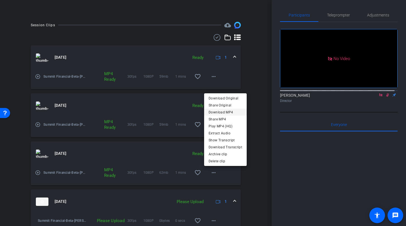
click at [217, 113] on span "Download MP4" at bounding box center [225, 112] width 34 height 7
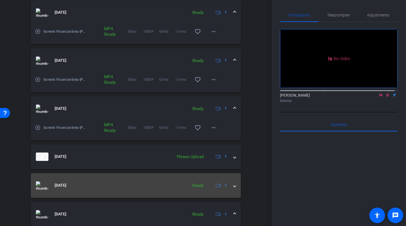
scroll to position [379, 0]
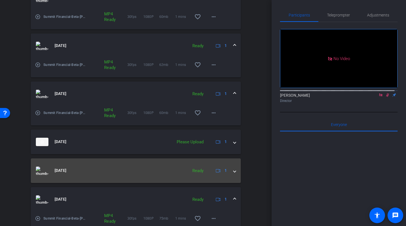
click at [233, 172] on span at bounding box center [234, 171] width 2 height 6
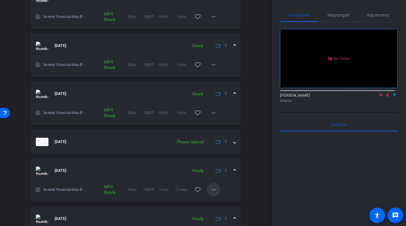
click at [213, 191] on mat-icon "more_horiz" at bounding box center [213, 190] width 7 height 7
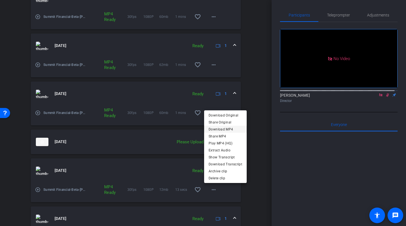
click at [224, 130] on span "Download MP4" at bounding box center [225, 129] width 34 height 7
